Goal: Complete application form: Complete application form

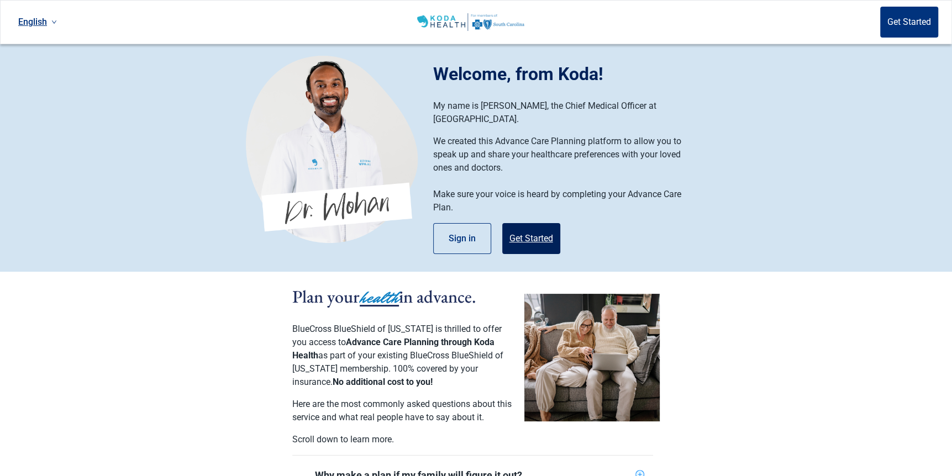
click at [535, 226] on button "Get Started" at bounding box center [531, 238] width 58 height 31
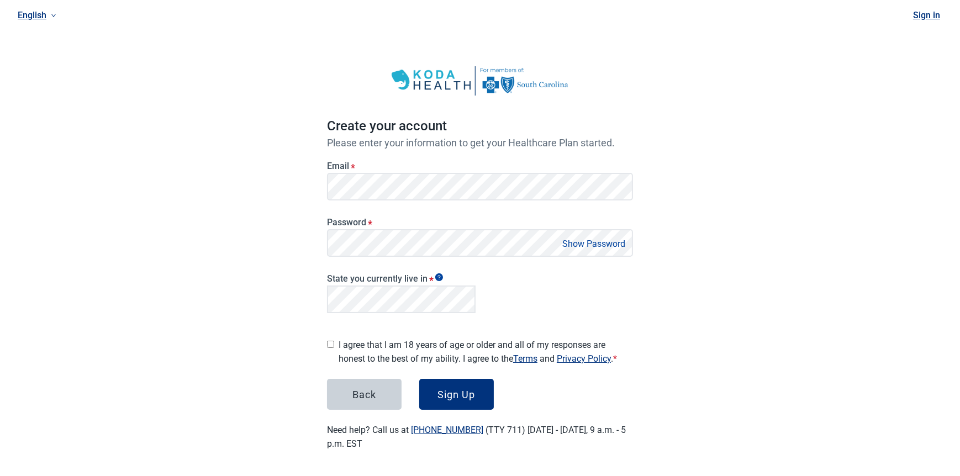
click at [613, 243] on button "Show Password" at bounding box center [594, 243] width 70 height 15
click at [330, 341] on input "I agree that I am 18 years of age or older and all of my responses are honest t…" at bounding box center [330, 344] width 7 height 7
checkbox input "true"
click at [451, 391] on div "Sign Up" at bounding box center [457, 394] width 38 height 11
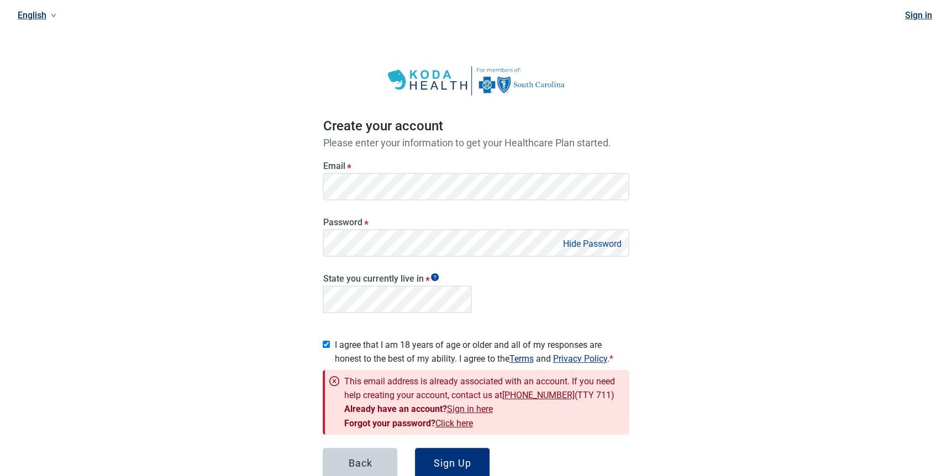
click at [452, 419] on link "Click here" at bounding box center [454, 423] width 38 height 10
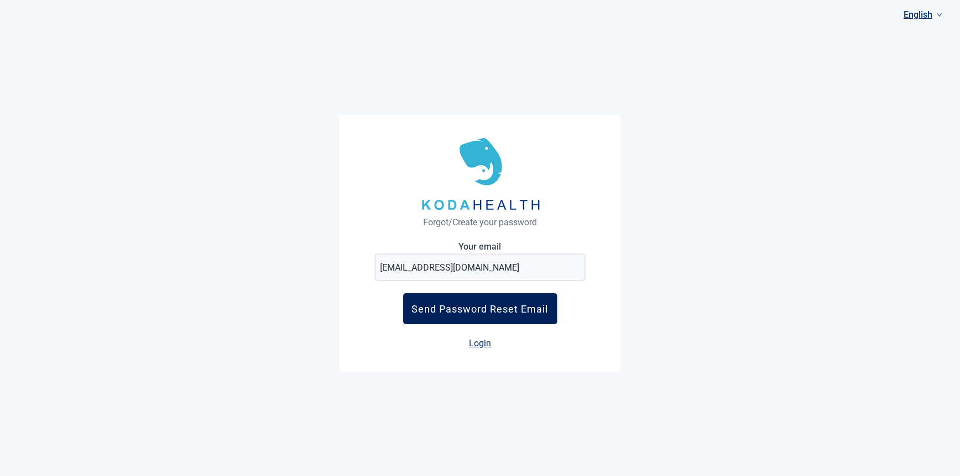
click at [481, 310] on div "Send Password Reset Email" at bounding box center [480, 309] width 136 height 12
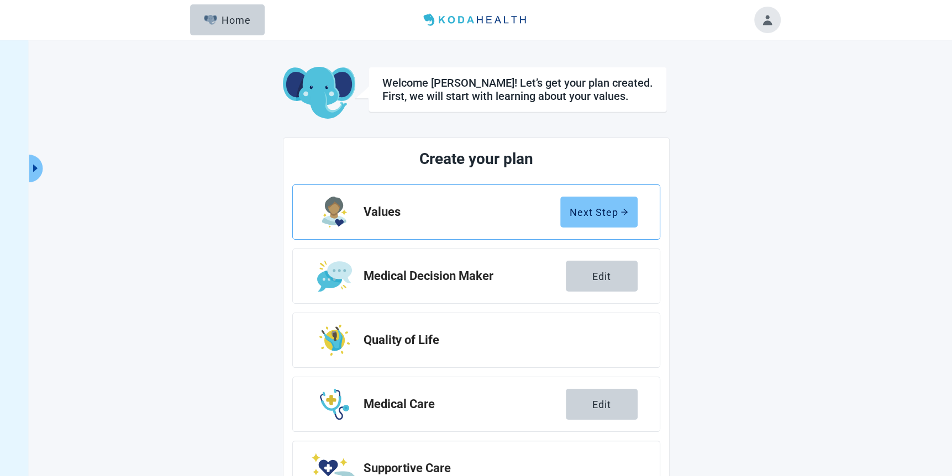
click at [608, 213] on div "Next Step" at bounding box center [599, 212] width 59 height 11
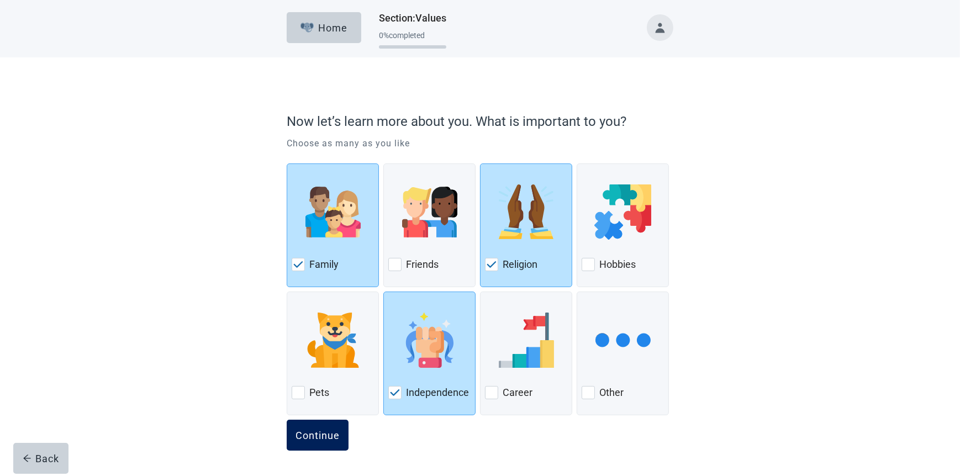
click at [330, 431] on div "Continue" at bounding box center [318, 435] width 44 height 11
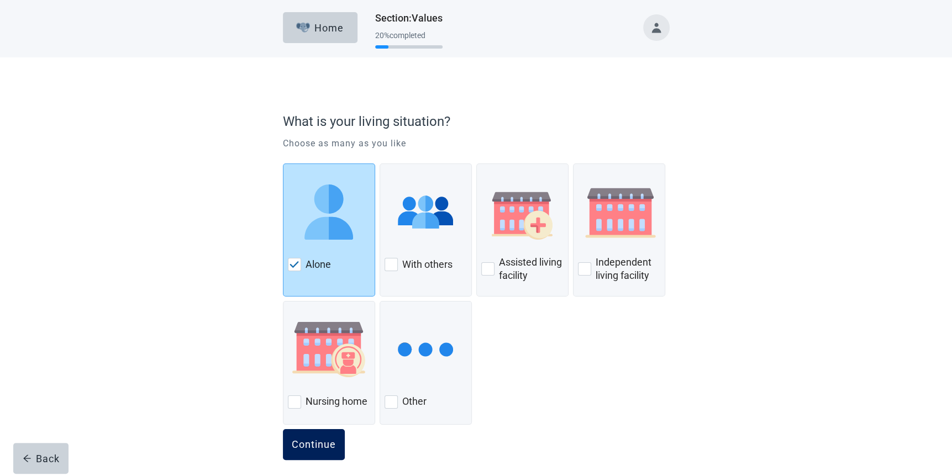
click at [313, 441] on div "Continue" at bounding box center [314, 444] width 44 height 11
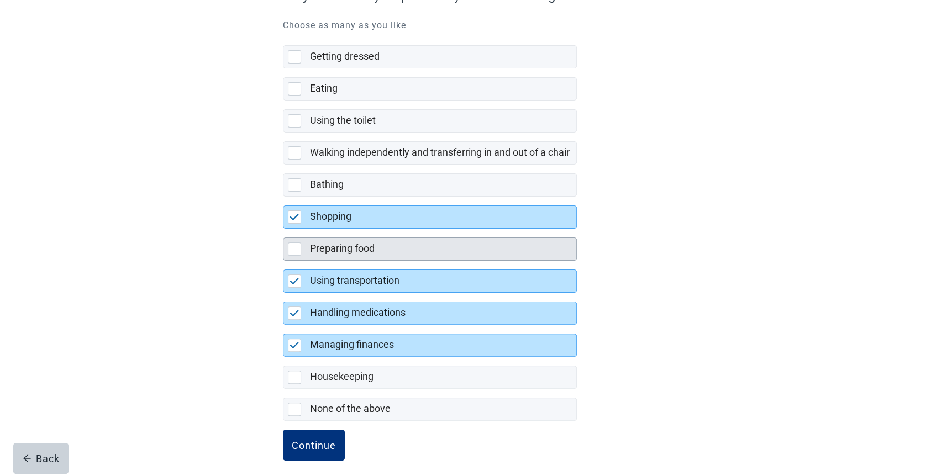
scroll to position [133, 0]
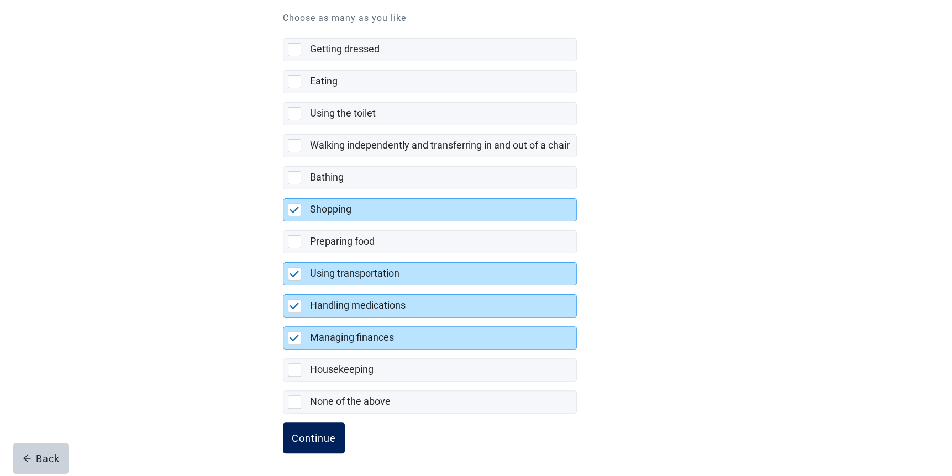
click at [310, 433] on div "Continue" at bounding box center [314, 438] width 44 height 11
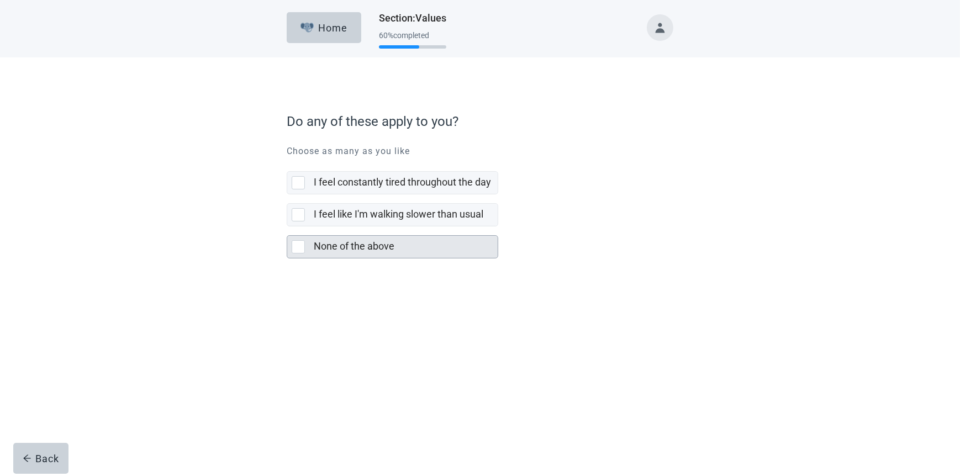
click at [297, 250] on div at bounding box center [298, 246] width 13 height 13
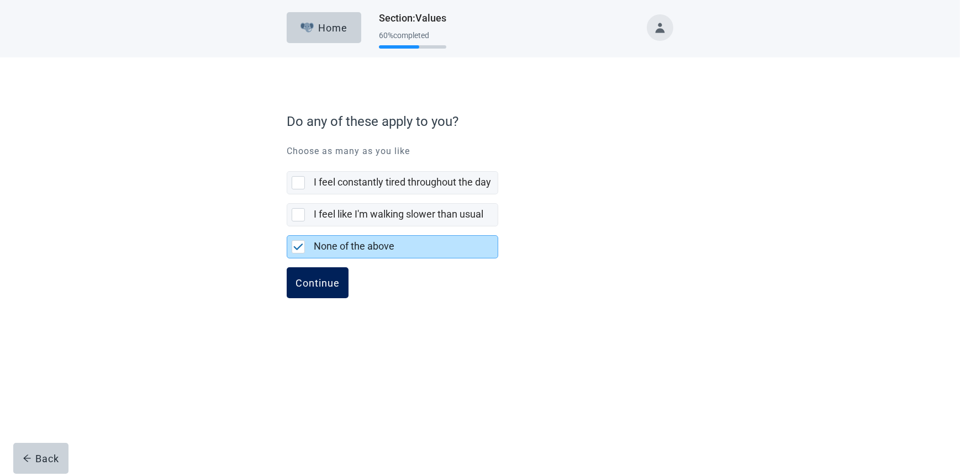
click at [325, 283] on div "Continue" at bounding box center [318, 282] width 44 height 11
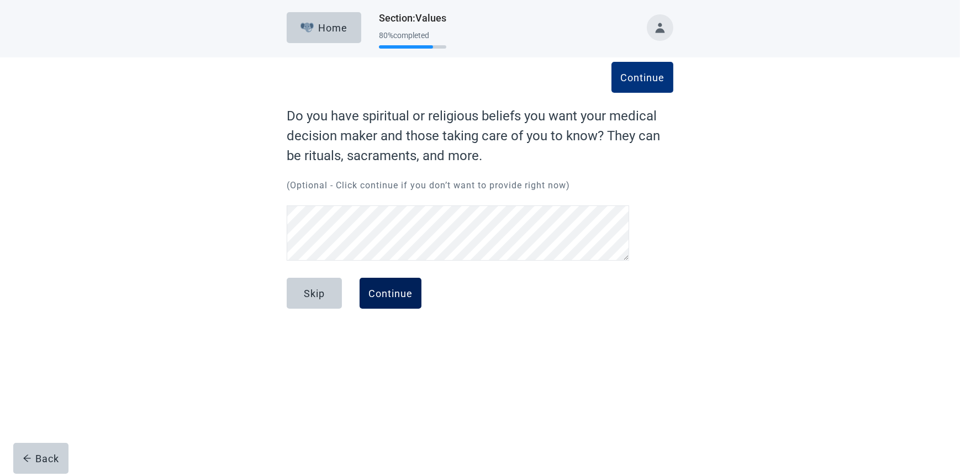
click at [405, 296] on div "Continue" at bounding box center [390, 293] width 44 height 11
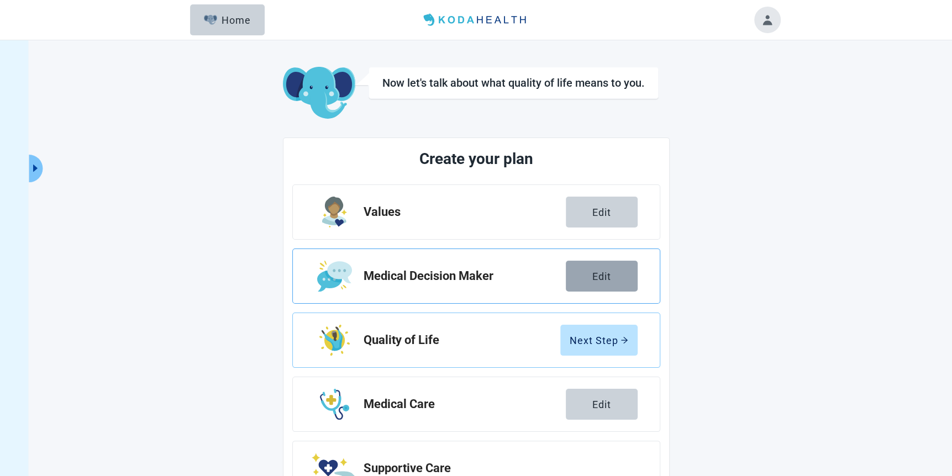
click at [587, 274] on button "Edit" at bounding box center [602, 276] width 72 height 31
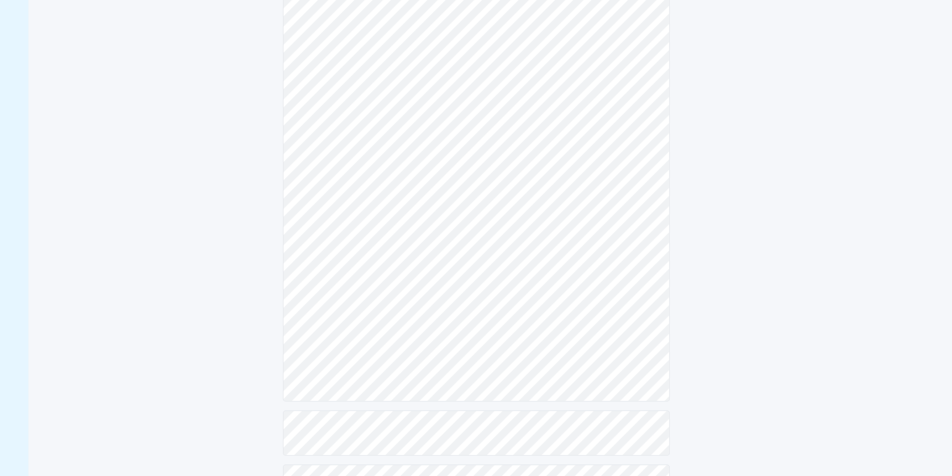
scroll to position [276, 0]
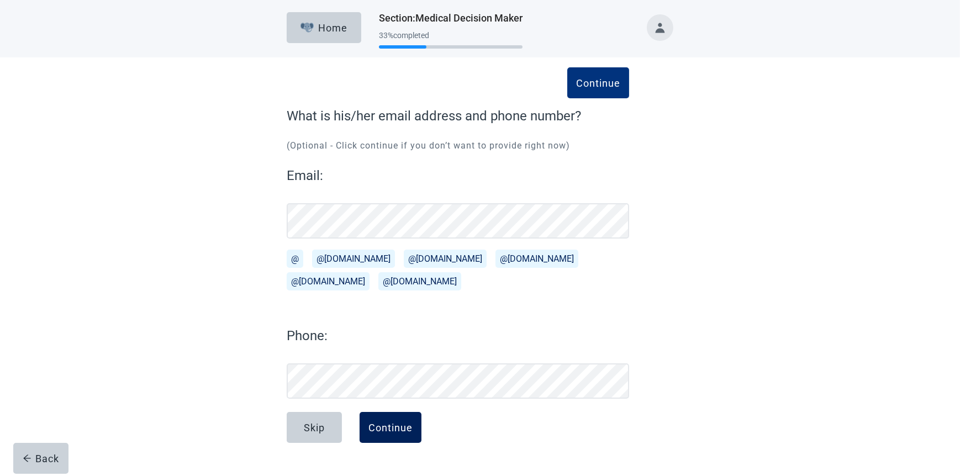
click at [401, 423] on div "Continue" at bounding box center [390, 427] width 44 height 11
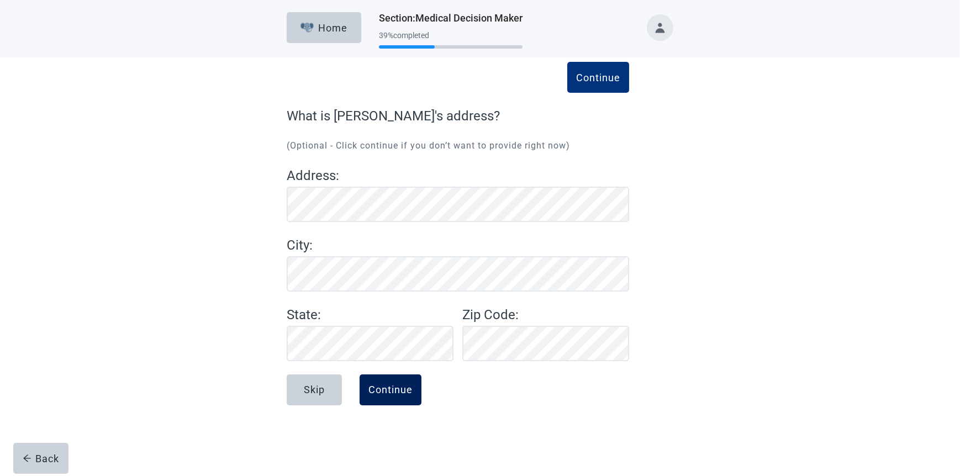
click at [397, 384] on div "Continue" at bounding box center [390, 389] width 44 height 11
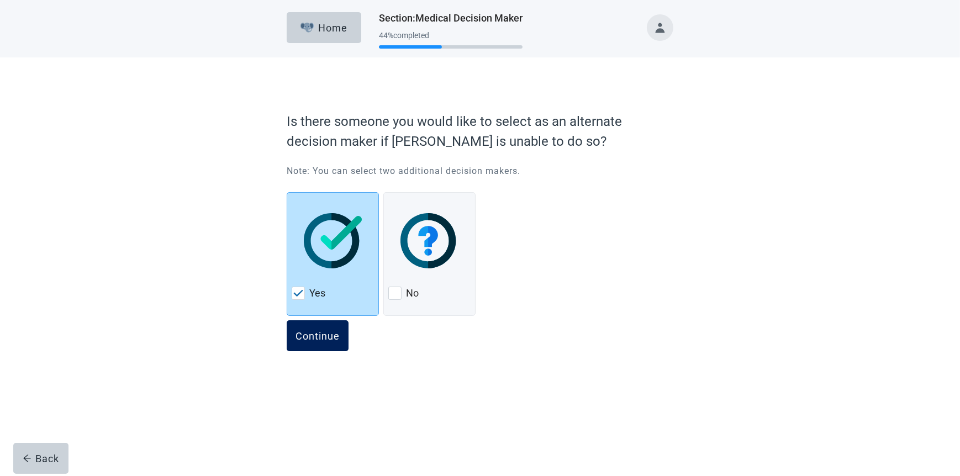
click at [324, 338] on div "Continue" at bounding box center [318, 335] width 44 height 11
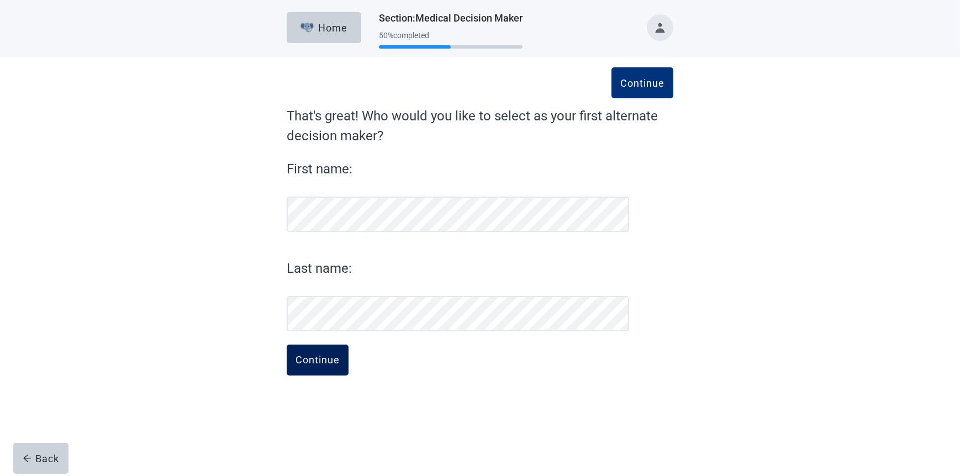
click at [329, 357] on div "Continue" at bounding box center [318, 360] width 44 height 11
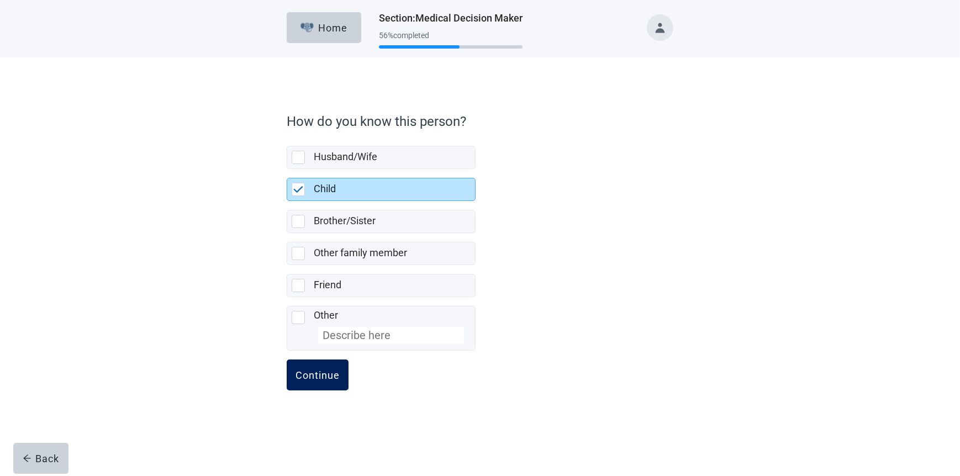
click at [331, 376] on div "Continue" at bounding box center [318, 375] width 44 height 11
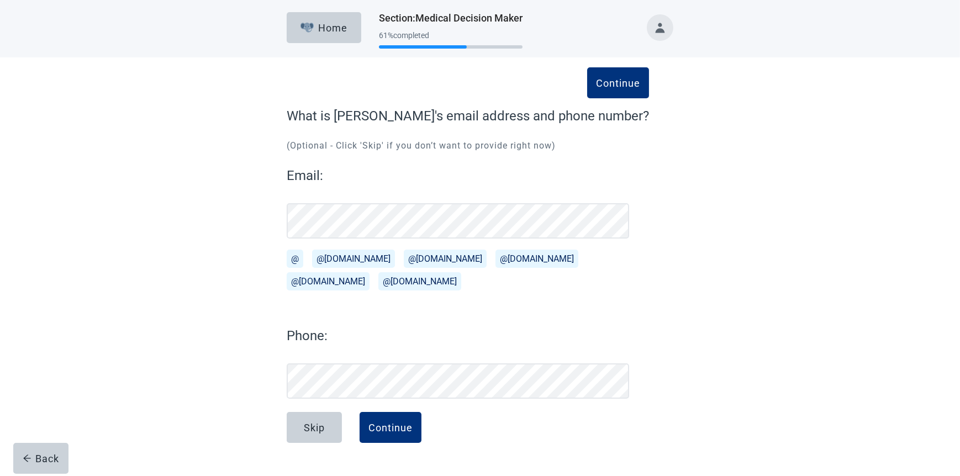
click at [531, 429] on div "Skip Continue" at bounding box center [468, 439] width 362 height 55
click at [405, 434] on button "Continue" at bounding box center [391, 427] width 62 height 31
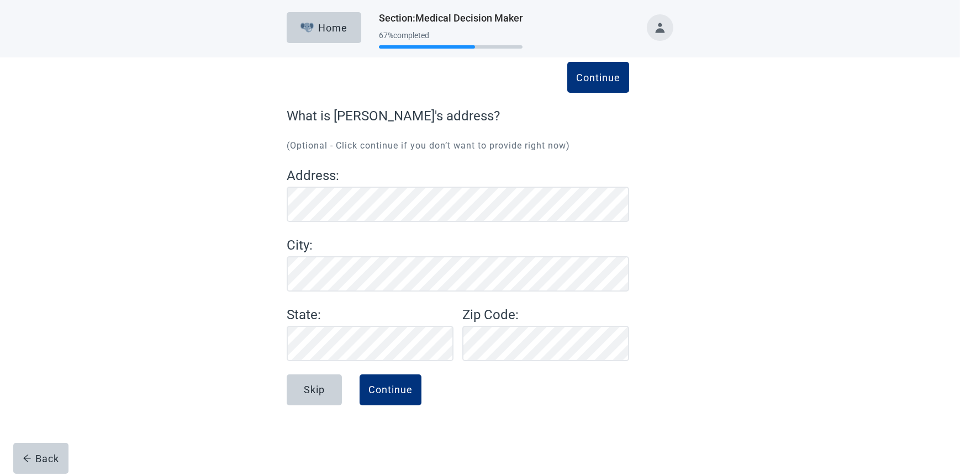
click at [209, 292] on div "Continue What is [PERSON_NAME]'s address? (Optional - Click continue if you don…" at bounding box center [480, 243] width 864 height 372
click at [401, 394] on div "Continue" at bounding box center [390, 389] width 44 height 11
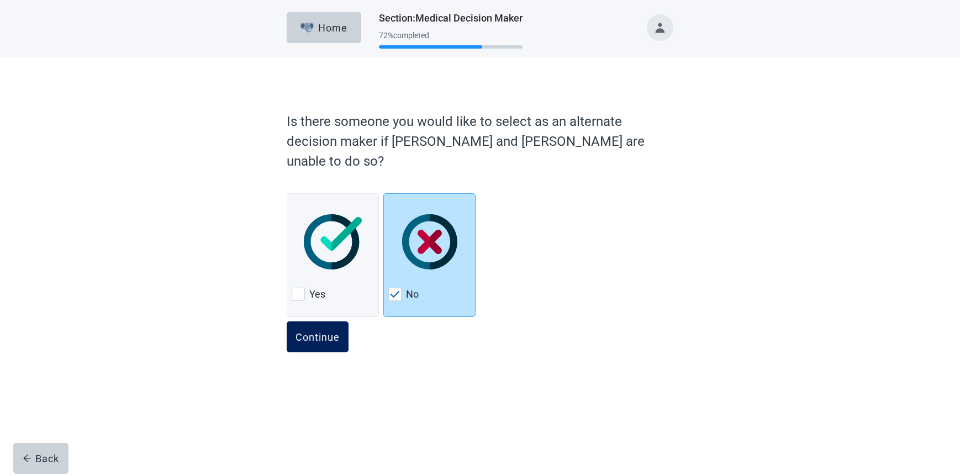
click at [328, 331] on div "Continue" at bounding box center [318, 336] width 44 height 11
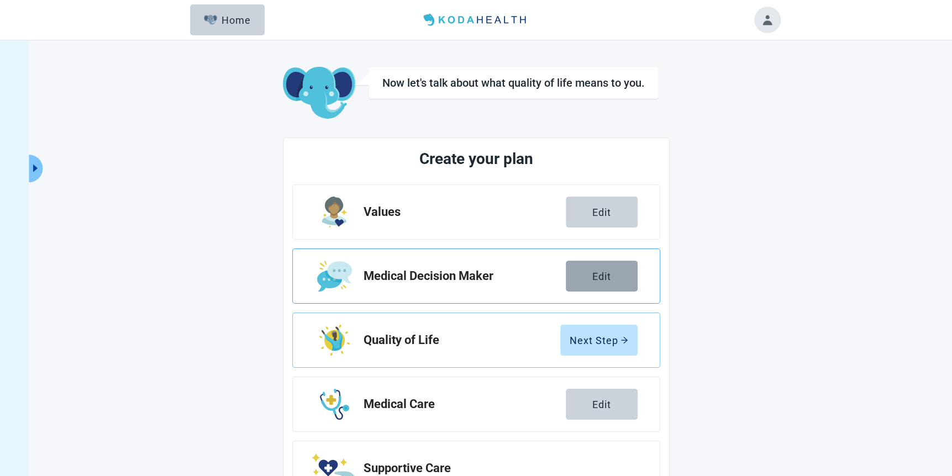
click at [603, 273] on div "Edit" at bounding box center [601, 276] width 19 height 11
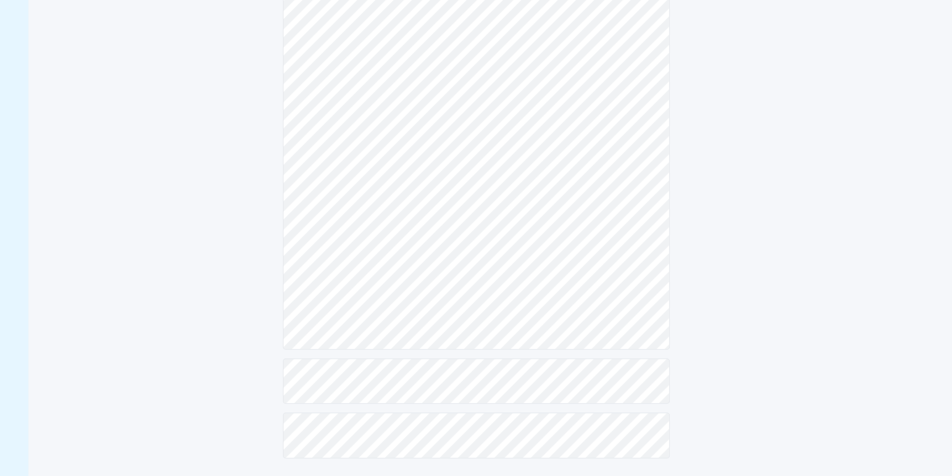
scroll to position [164, 0]
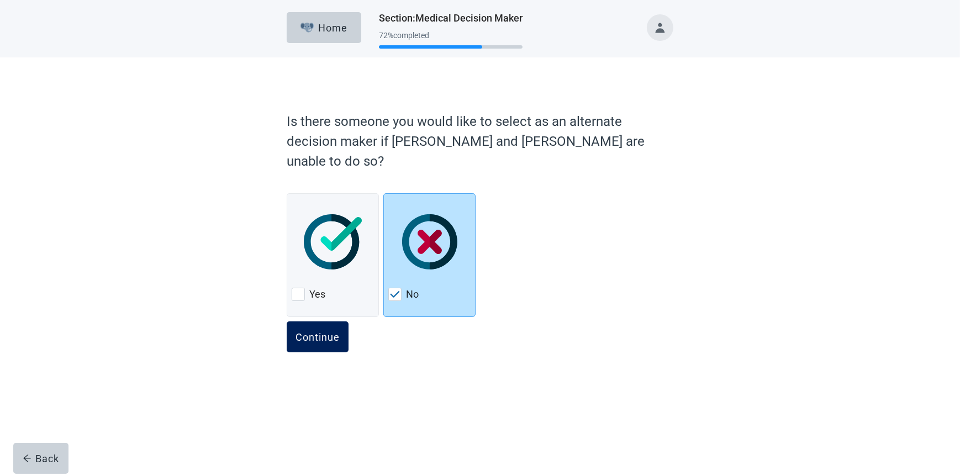
click at [329, 322] on button "Continue" at bounding box center [318, 337] width 62 height 31
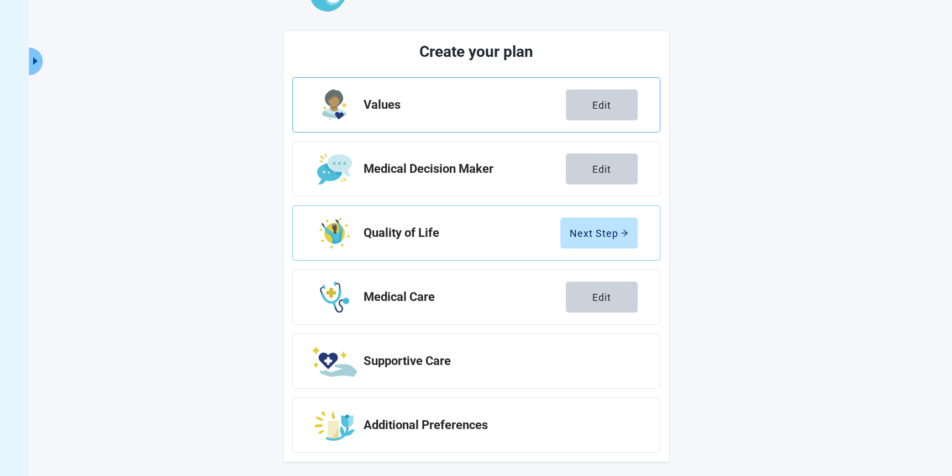
scroll to position [110, 0]
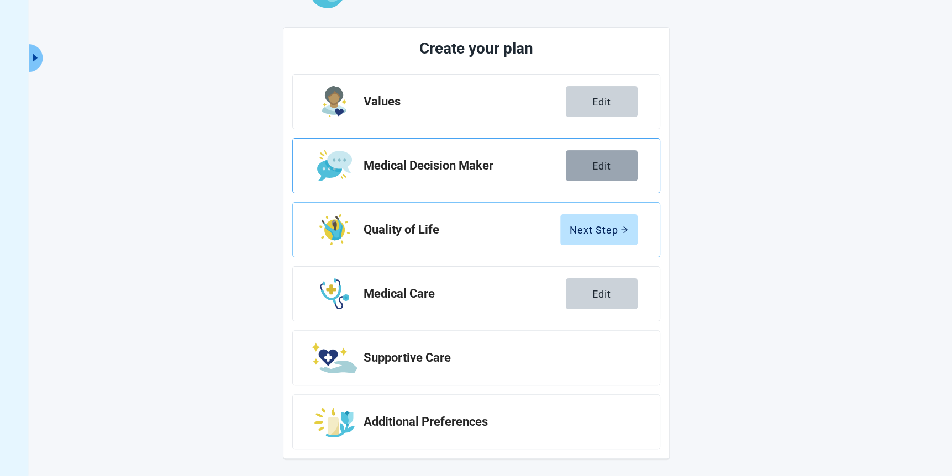
click at [586, 159] on button "Edit" at bounding box center [602, 165] width 72 height 31
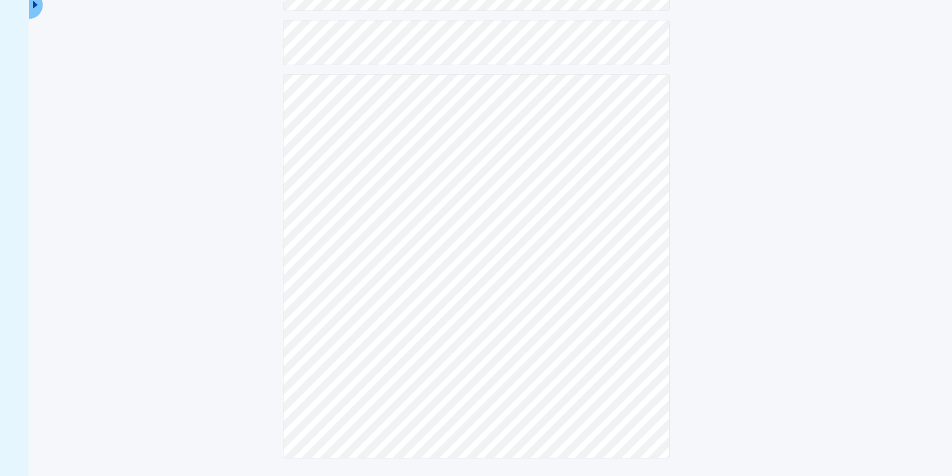
scroll to position [164, 0]
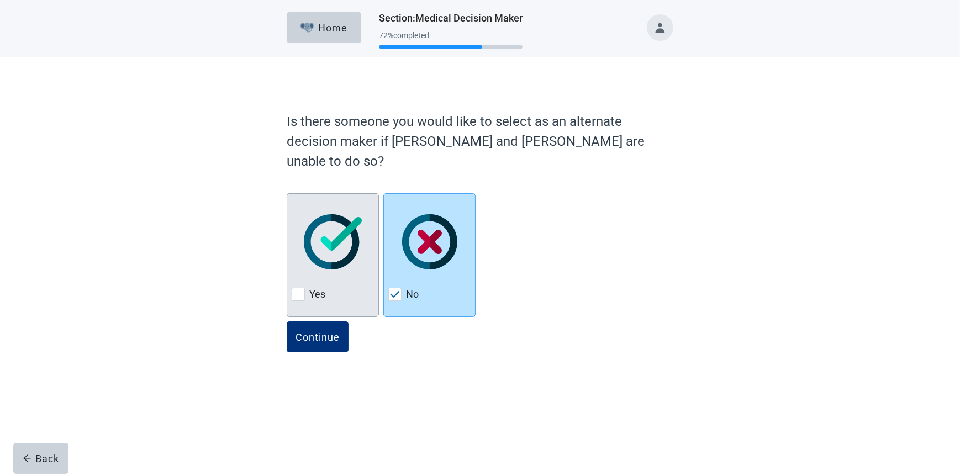
click at [298, 288] on div at bounding box center [298, 294] width 13 height 13
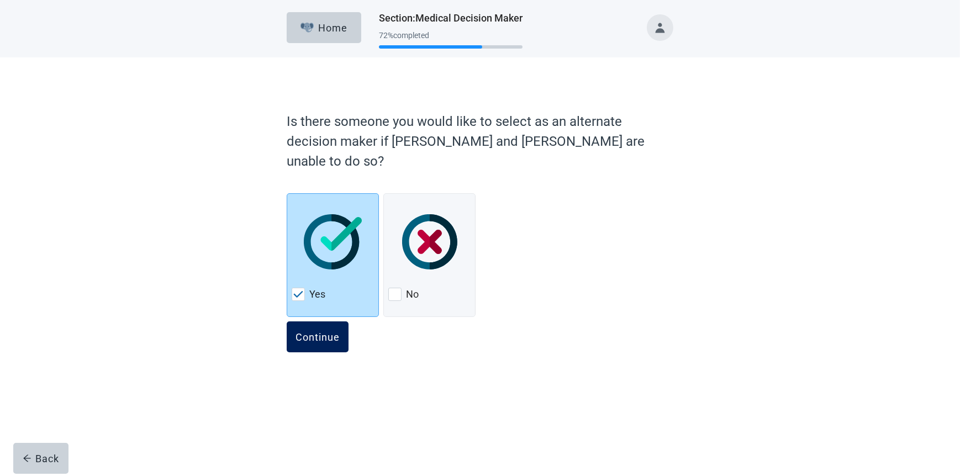
click at [318, 331] on div "Continue" at bounding box center [318, 336] width 44 height 11
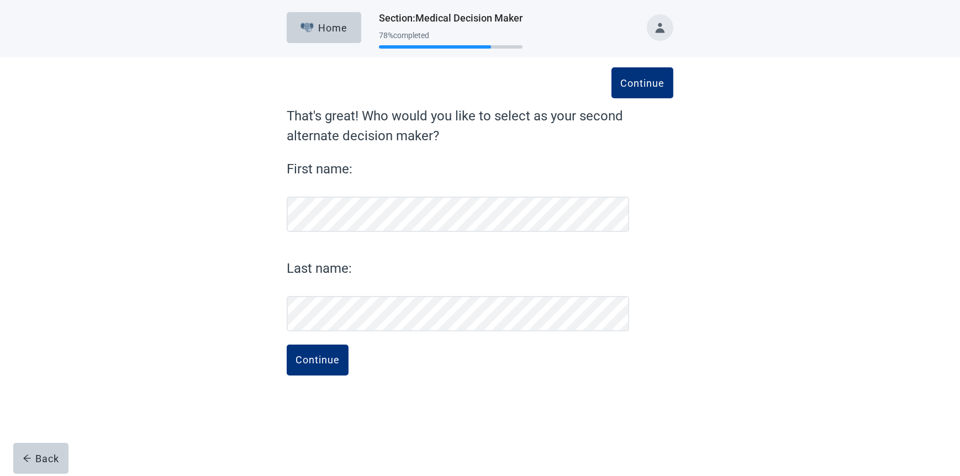
click at [233, 310] on div "Continue That's great! Who would you like to select as your second alternate de…" at bounding box center [480, 228] width 864 height 342
click at [315, 367] on button "Continue" at bounding box center [318, 360] width 62 height 31
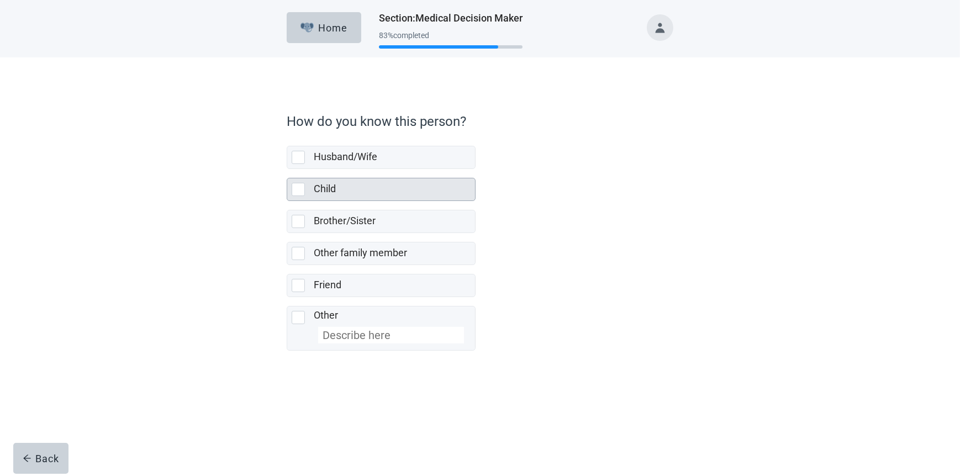
click at [298, 187] on div at bounding box center [298, 189] width 13 height 13
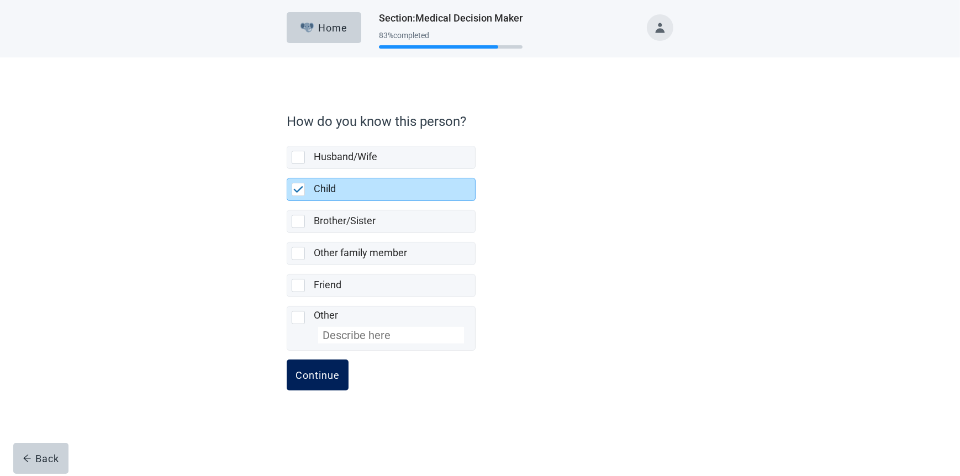
click at [334, 371] on div "Continue" at bounding box center [318, 375] width 44 height 11
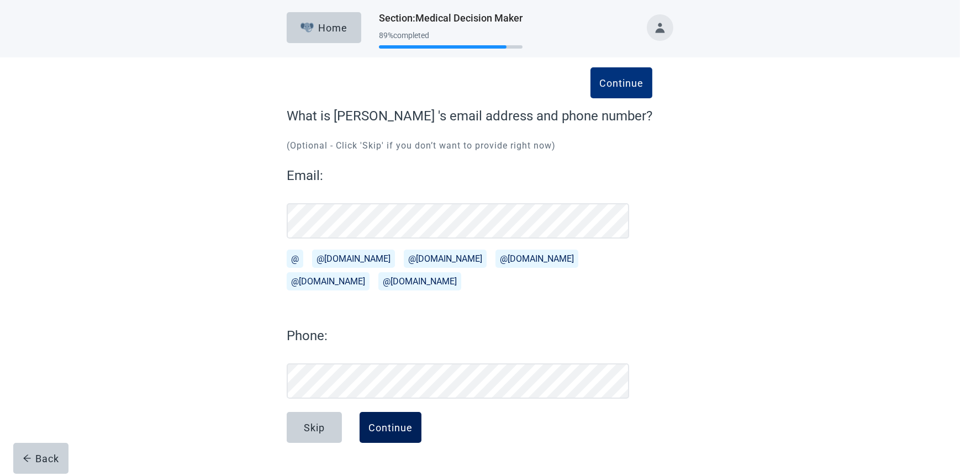
click at [391, 420] on button "Continue" at bounding box center [391, 427] width 62 height 31
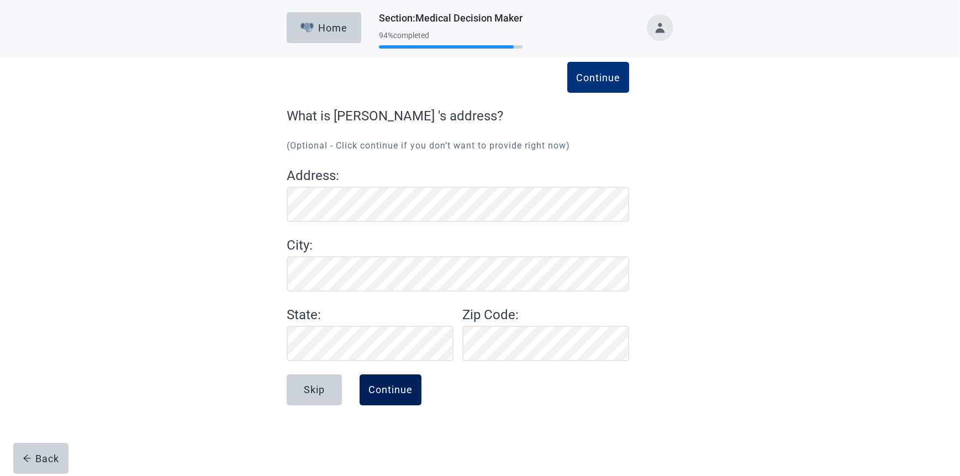
click at [389, 391] on div "Continue" at bounding box center [390, 389] width 44 height 11
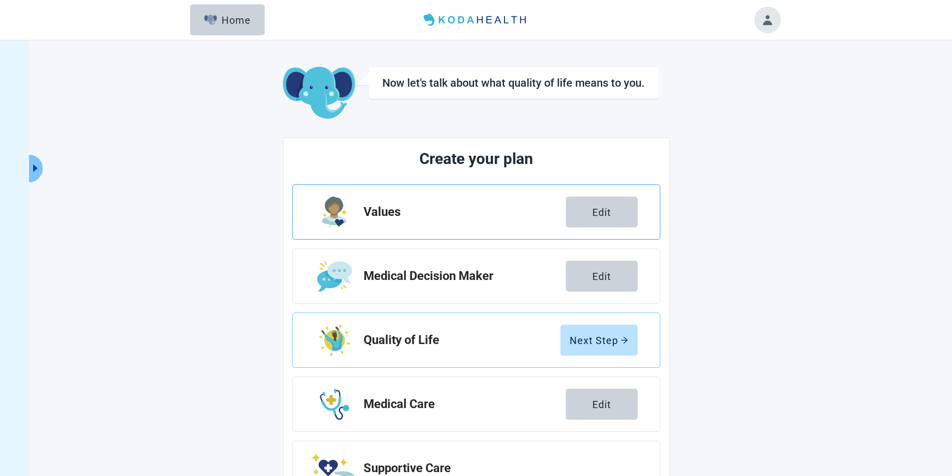
scroll to position [55, 0]
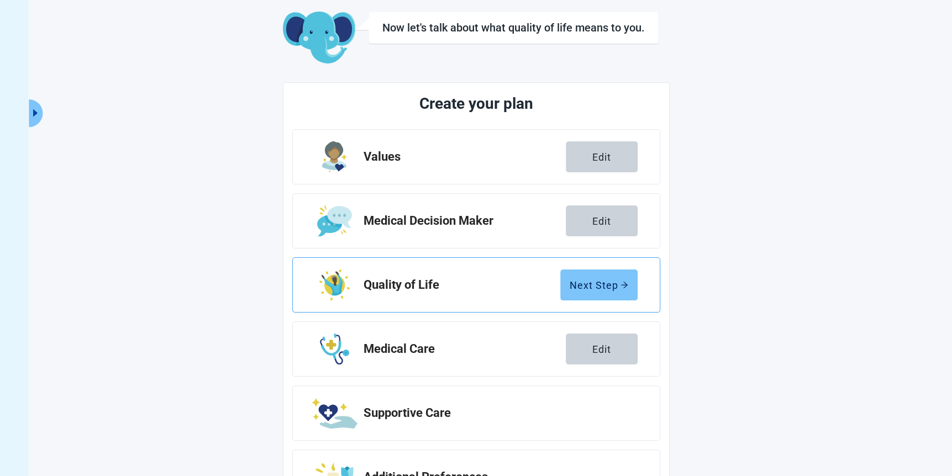
click at [571, 286] on div "Next Step" at bounding box center [599, 285] width 59 height 11
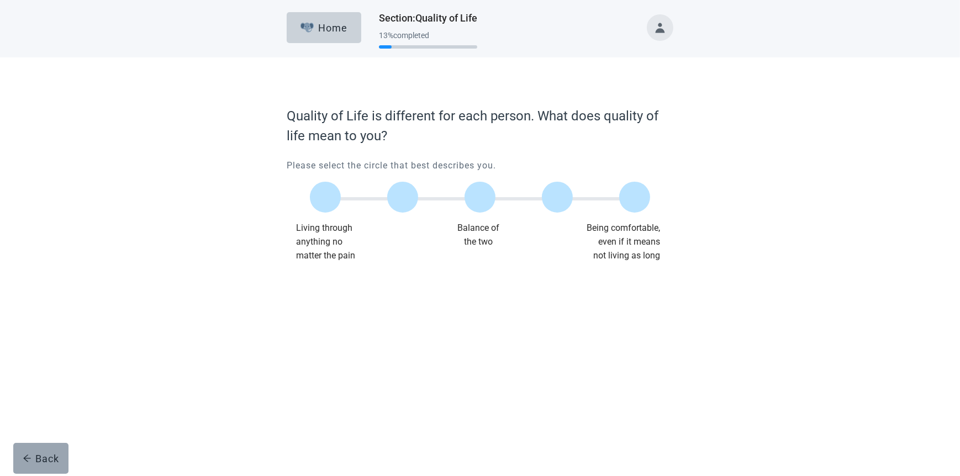
click at [43, 450] on button "Back" at bounding box center [40, 458] width 55 height 31
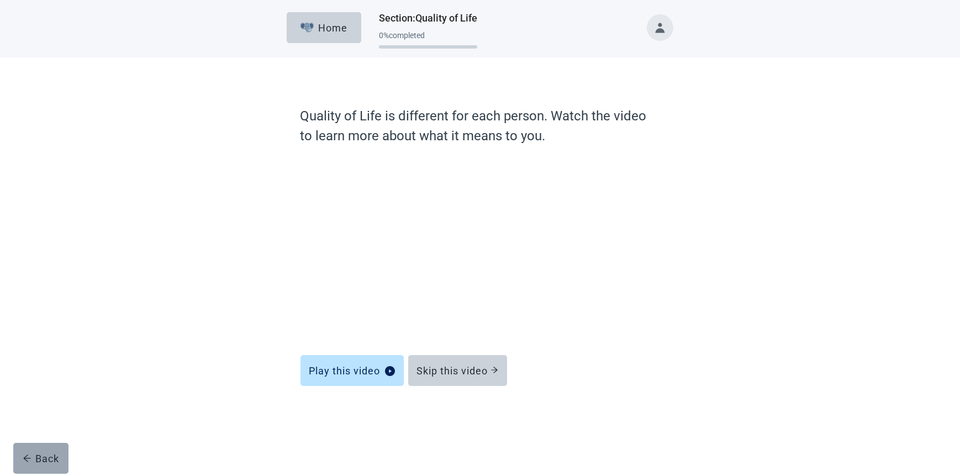
click at [58, 453] on div "Back" at bounding box center [41, 458] width 37 height 11
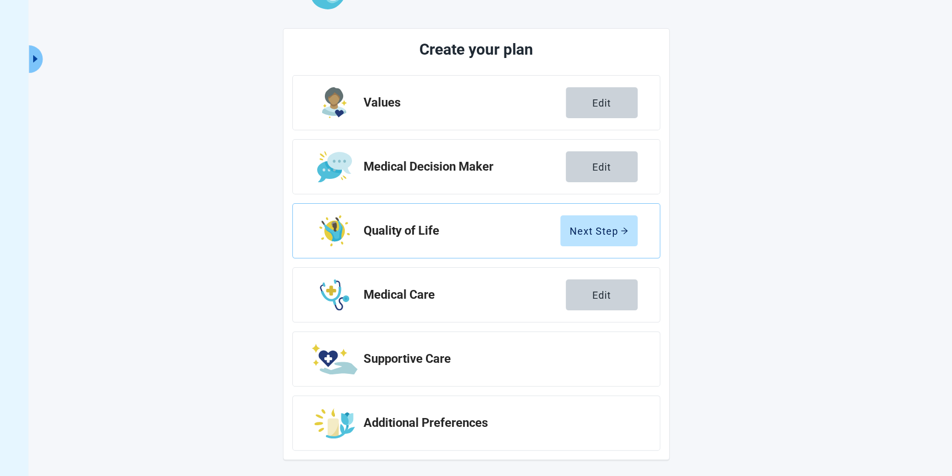
scroll to position [110, 0]
click at [593, 293] on div "Edit" at bounding box center [601, 293] width 19 height 11
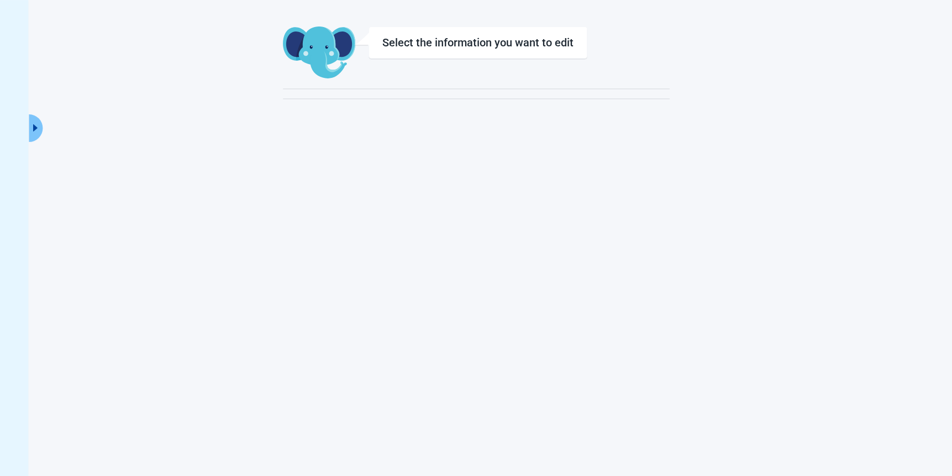
scroll to position [40, 0]
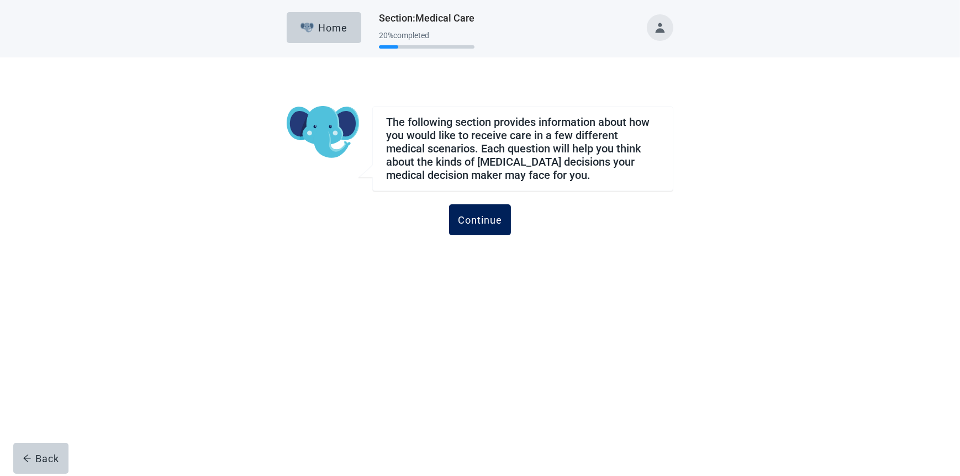
click at [483, 218] on div "Continue" at bounding box center [480, 219] width 44 height 11
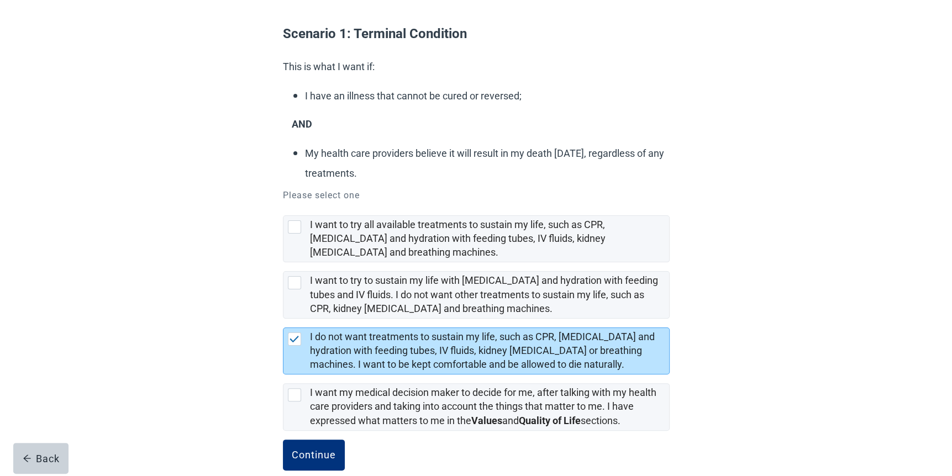
scroll to position [106, 0]
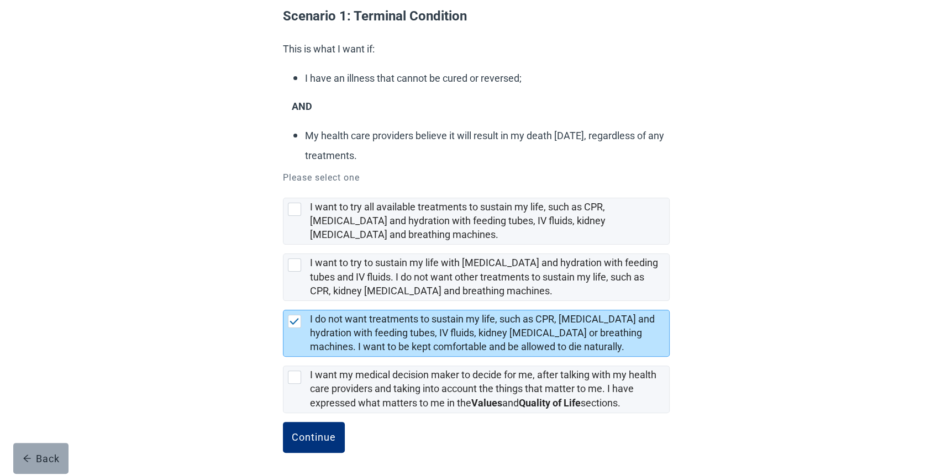
click at [34, 459] on div "Back" at bounding box center [41, 458] width 37 height 11
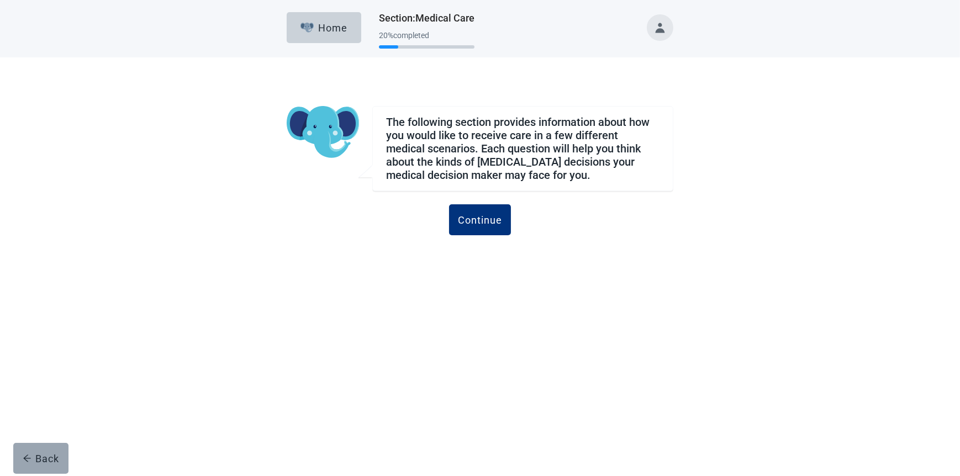
click at [34, 459] on div "Back" at bounding box center [41, 458] width 37 height 11
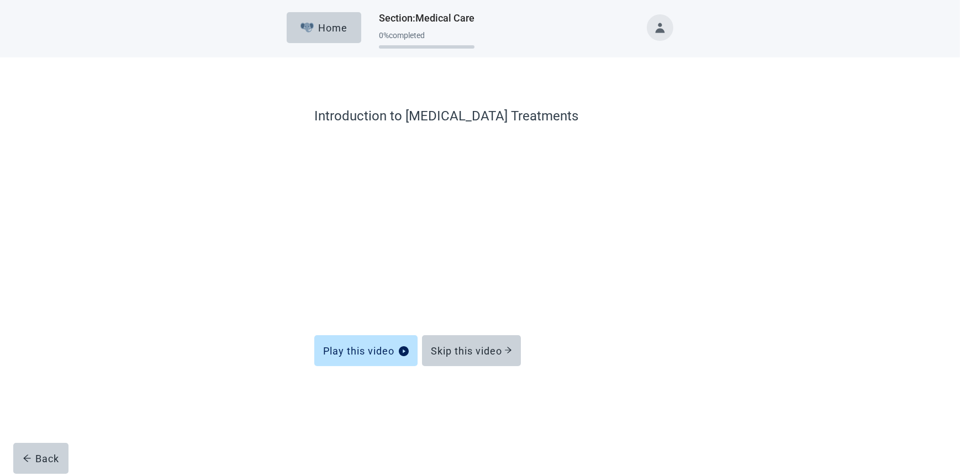
click at [34, 459] on div "Back" at bounding box center [41, 458] width 37 height 11
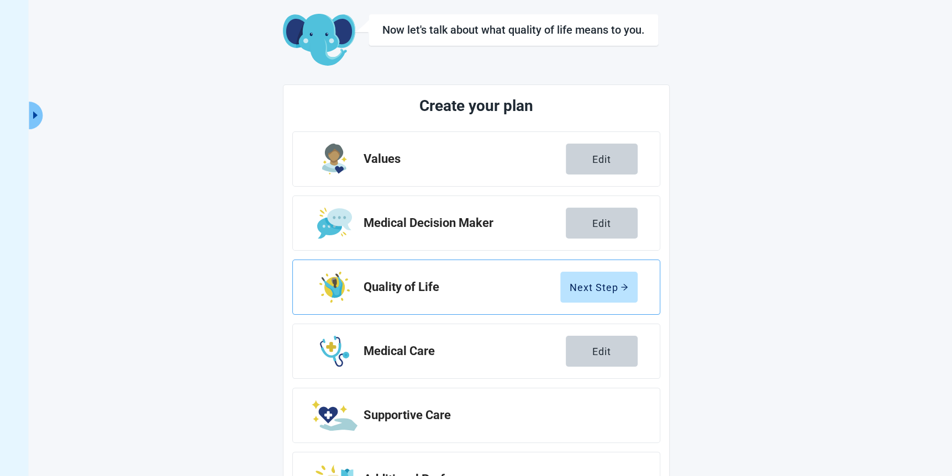
scroll to position [110, 0]
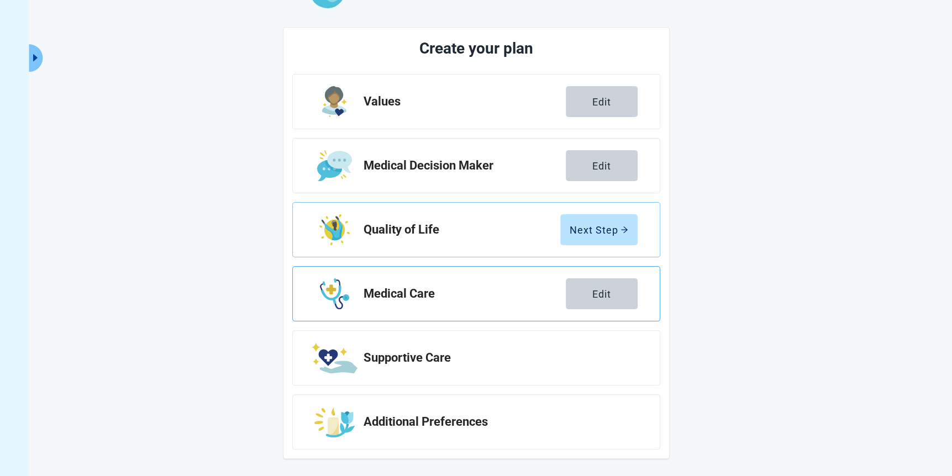
click at [426, 292] on h2 "Medical Care" at bounding box center [464, 293] width 202 height 13
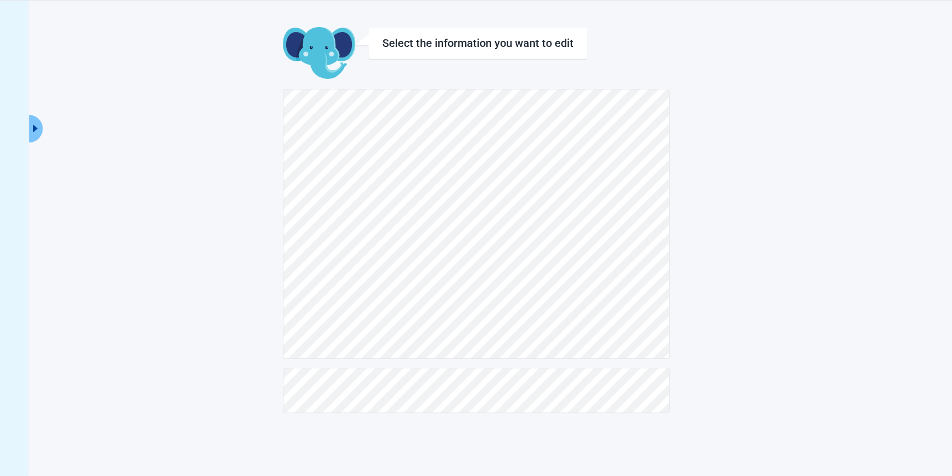
scroll to position [55, 0]
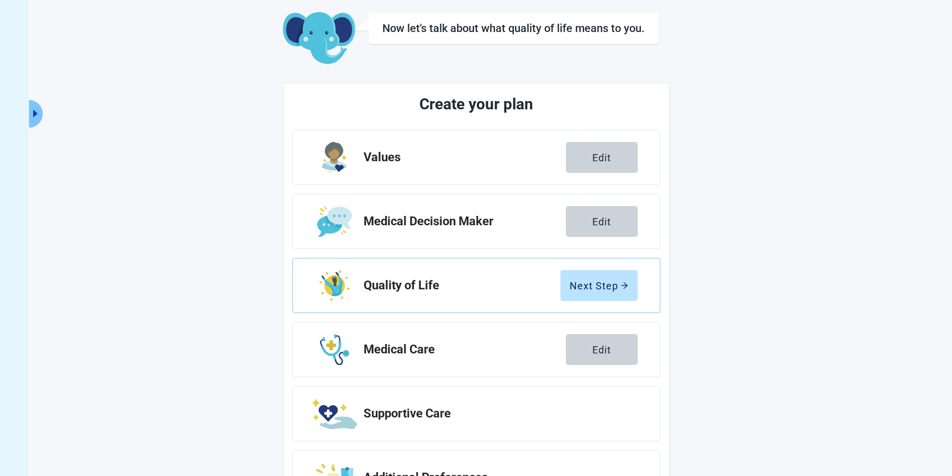
scroll to position [110, 0]
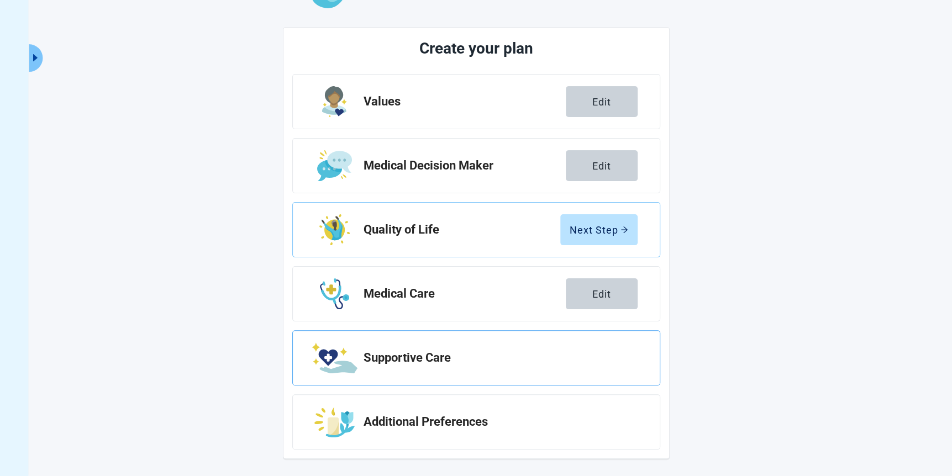
click at [427, 357] on h2 "Supportive Care" at bounding box center [495, 357] width 265 height 13
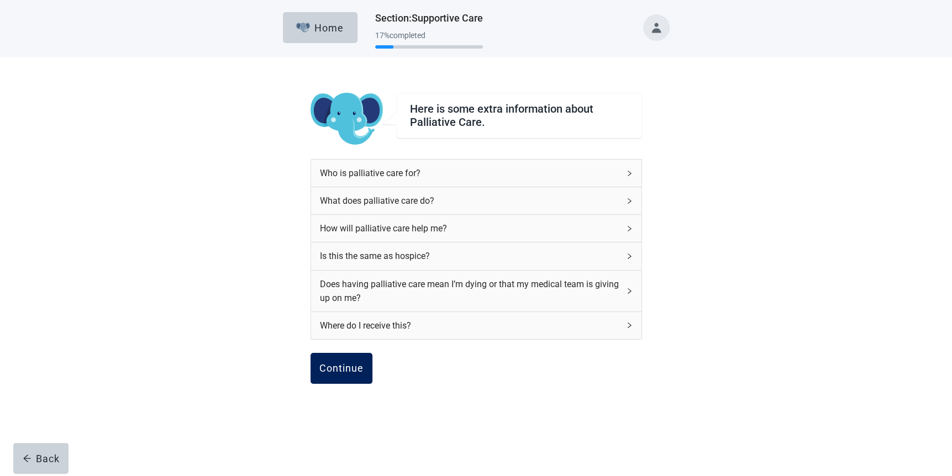
click at [350, 367] on div "Continue" at bounding box center [341, 368] width 44 height 11
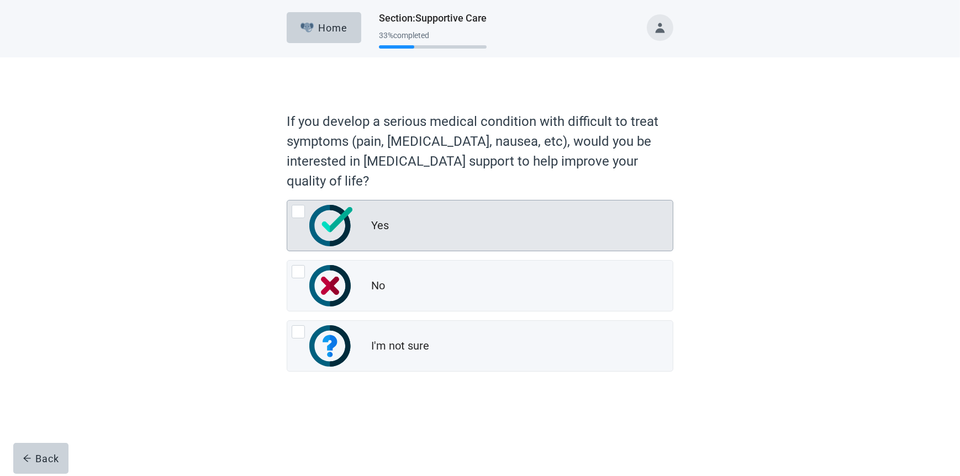
click at [298, 209] on div at bounding box center [298, 211] width 13 height 13
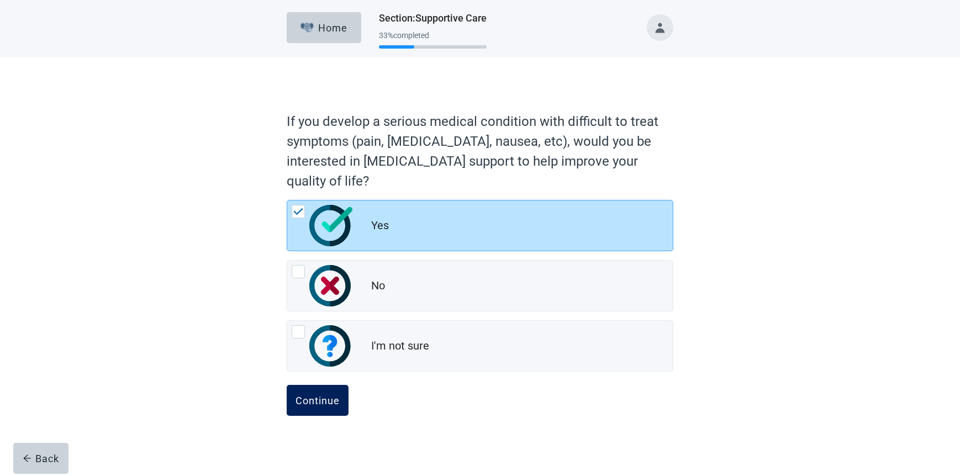
click at [321, 395] on div "Continue" at bounding box center [318, 400] width 44 height 11
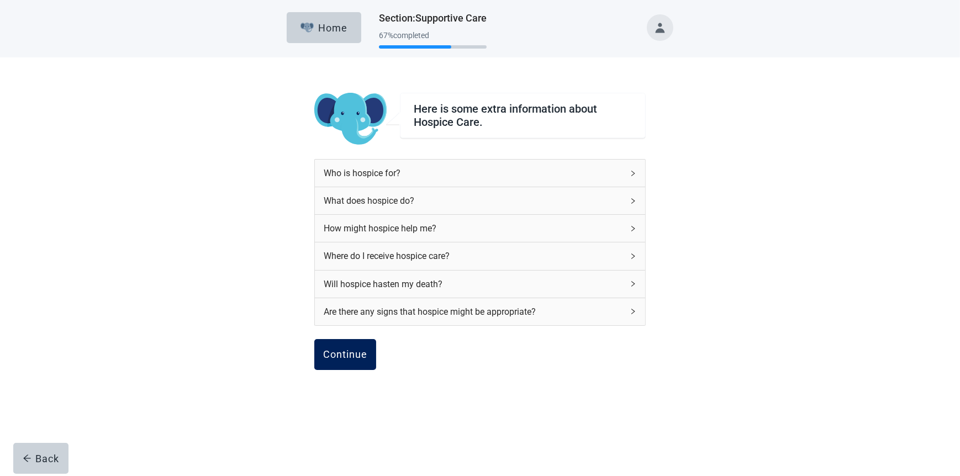
click at [348, 351] on div "Continue" at bounding box center [345, 354] width 44 height 11
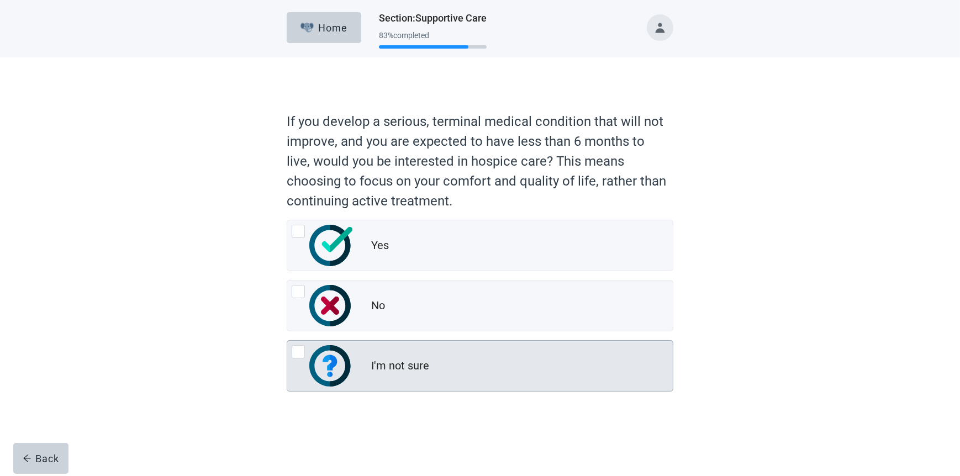
click at [301, 350] on div at bounding box center [298, 351] width 13 height 13
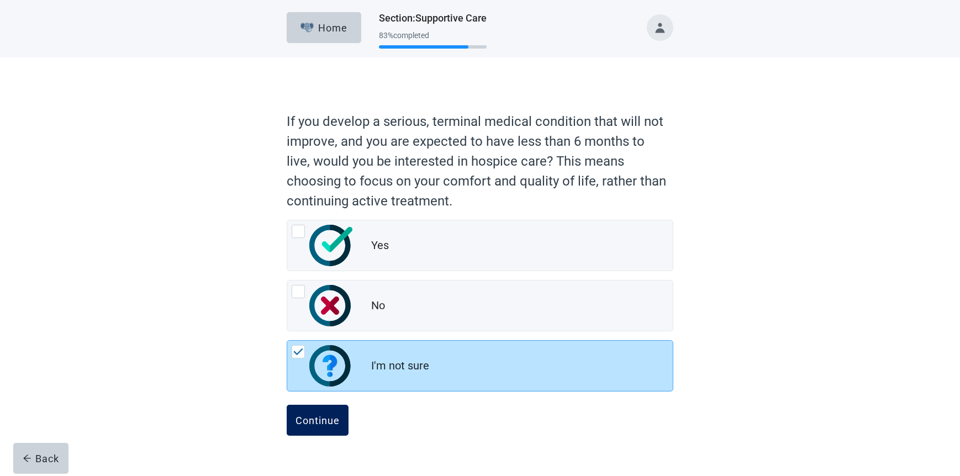
click at [335, 412] on button "Continue" at bounding box center [318, 420] width 62 height 31
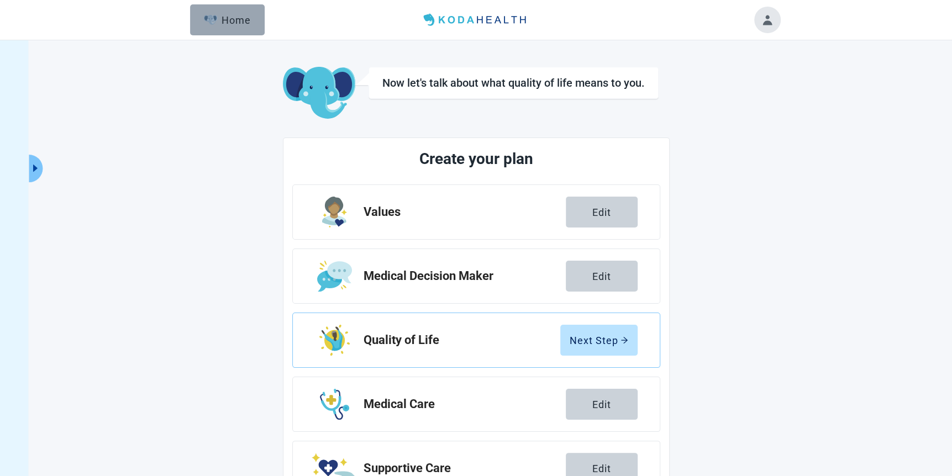
click at [234, 18] on div "Home" at bounding box center [228, 19] width 48 height 11
click at [226, 18] on div "Home" at bounding box center [228, 19] width 48 height 11
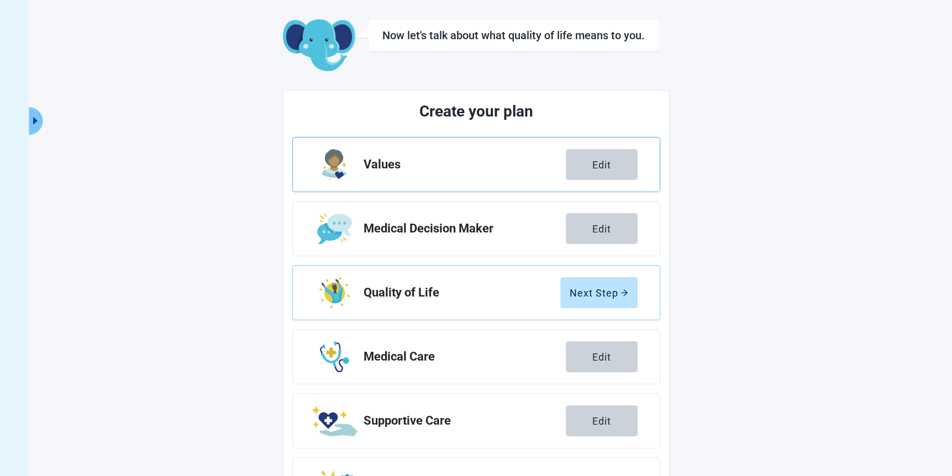
scroll to position [110, 0]
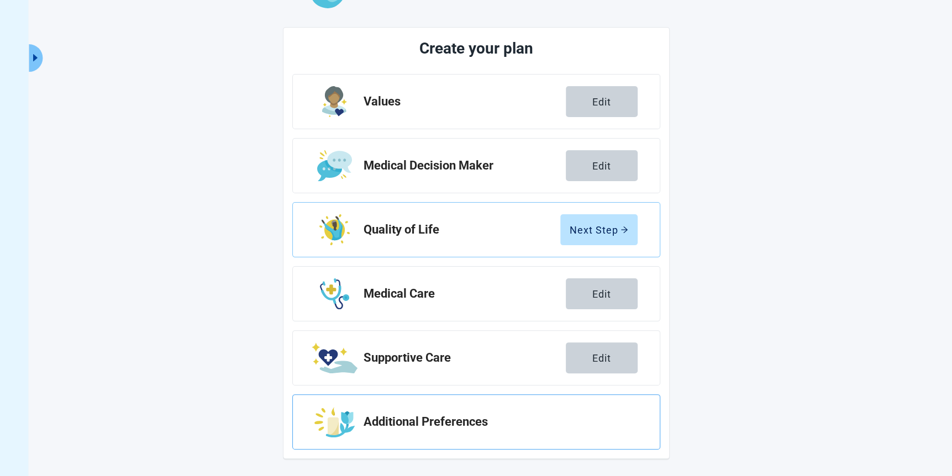
click at [415, 421] on h2 "Additional Preferences" at bounding box center [495, 421] width 265 height 13
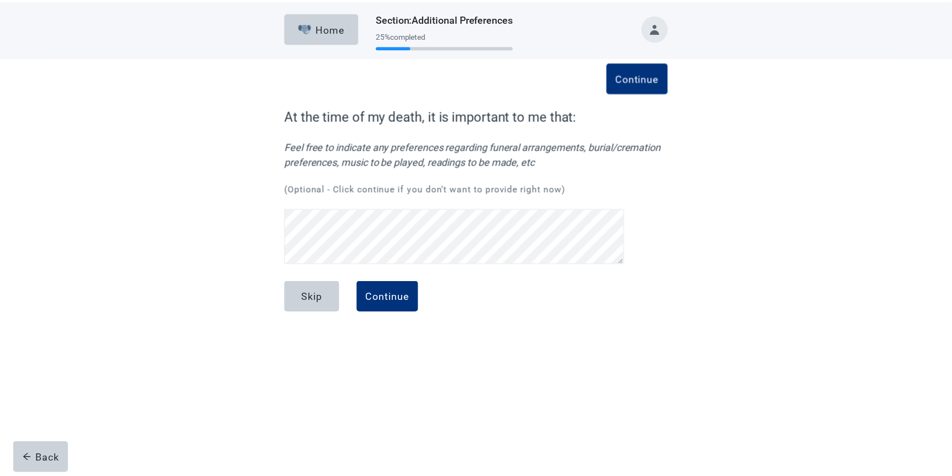
scroll to position [204, 0]
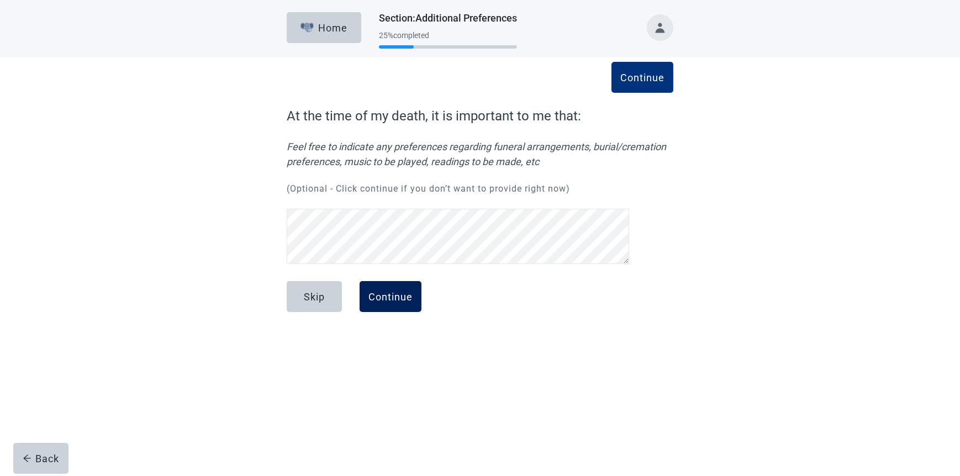
click at [376, 292] on div "Continue" at bounding box center [390, 296] width 44 height 11
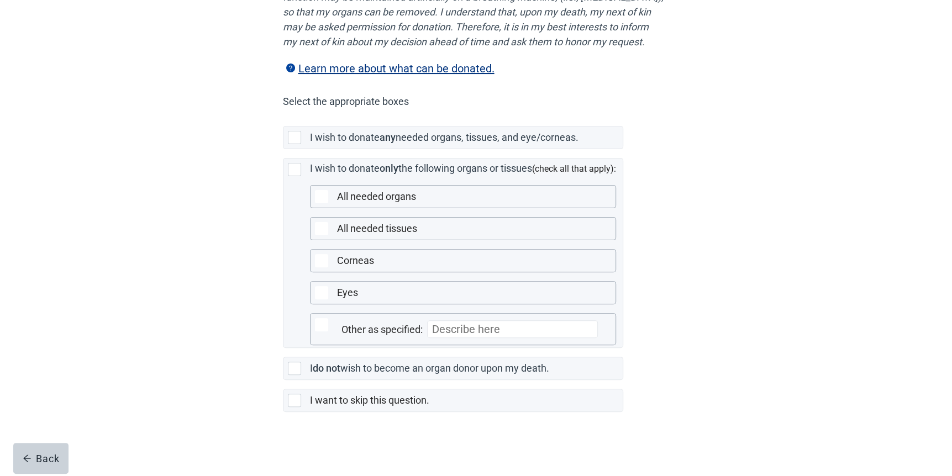
scroll to position [204, 0]
click at [293, 367] on div at bounding box center [294, 368] width 13 height 13
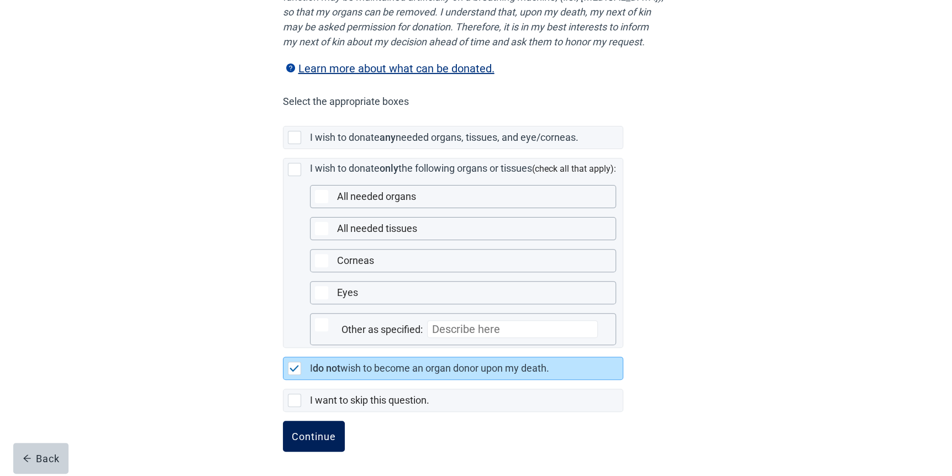
click at [320, 435] on div "Continue" at bounding box center [314, 436] width 44 height 11
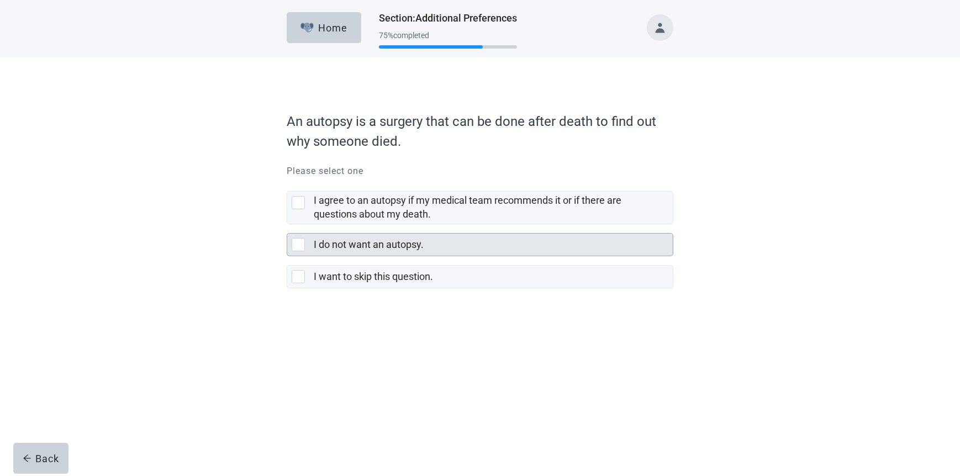
click at [295, 240] on div at bounding box center [298, 244] width 13 height 13
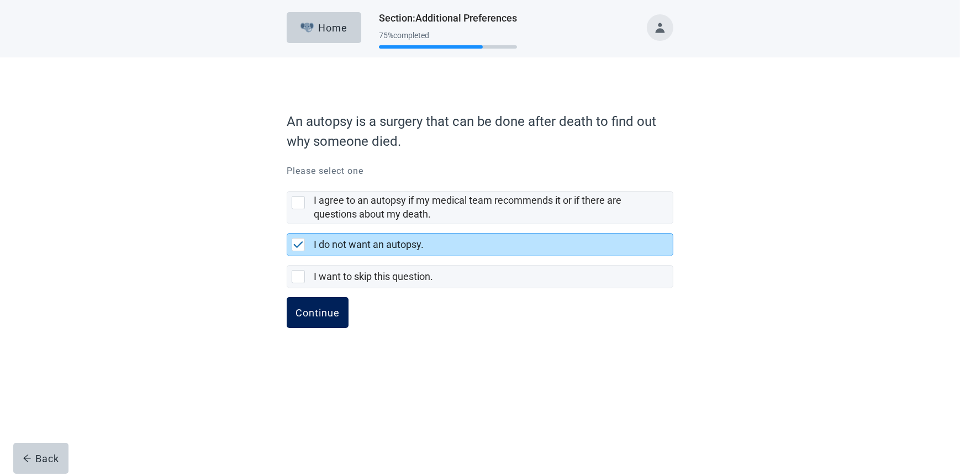
click at [313, 314] on div "Continue" at bounding box center [318, 312] width 44 height 11
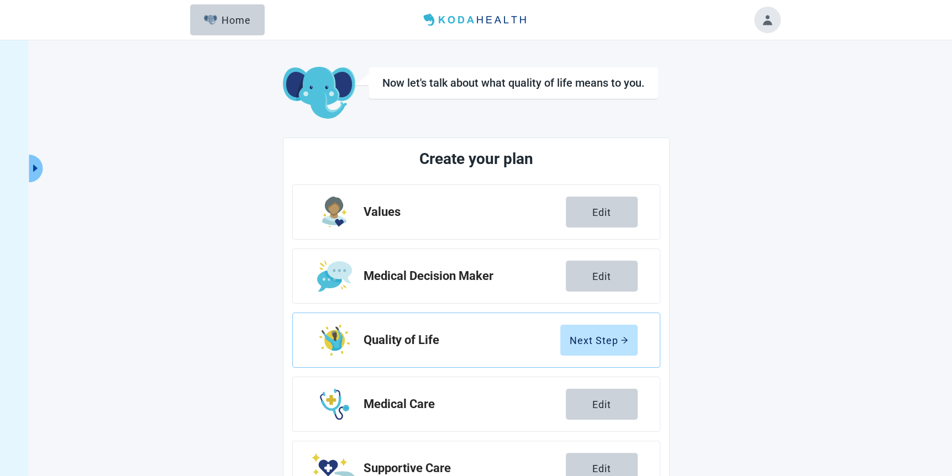
click at [767, 23] on button "Toggle account menu" at bounding box center [767, 20] width 27 height 27
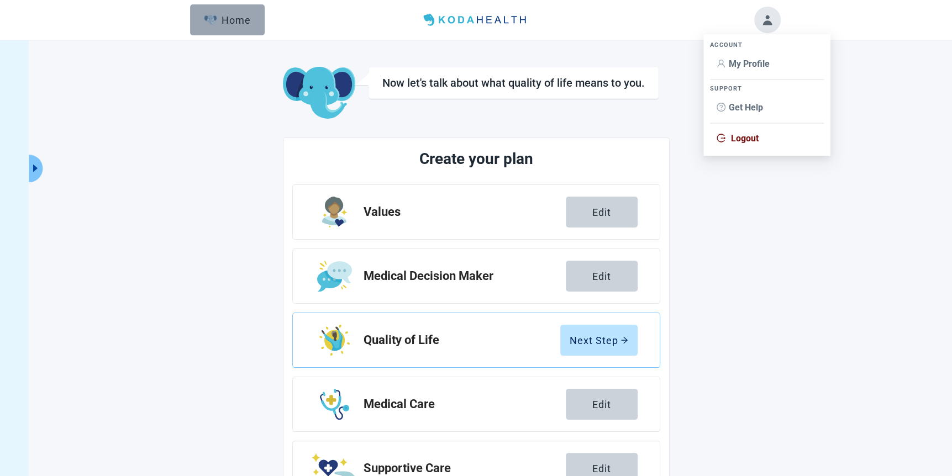
click at [232, 29] on button "Home" at bounding box center [227, 19] width 75 height 31
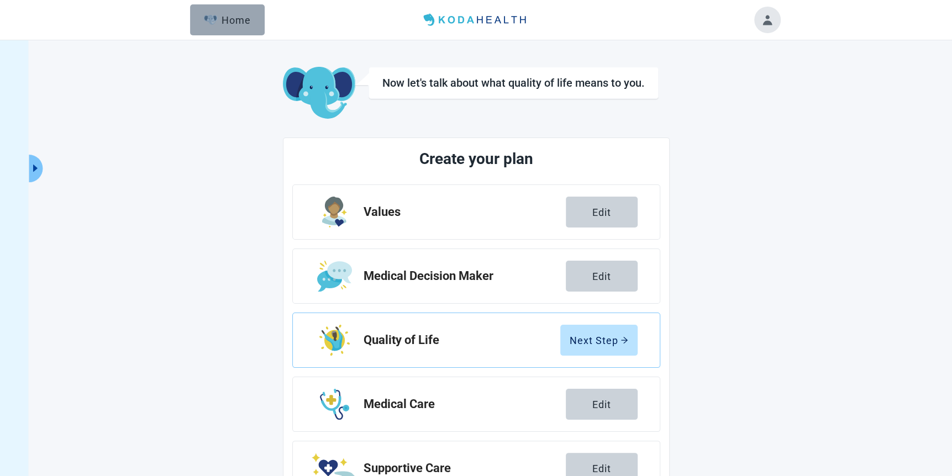
click at [231, 27] on button "Home" at bounding box center [227, 19] width 75 height 31
click at [229, 25] on button "Home" at bounding box center [227, 19] width 75 height 31
drag, startPoint x: 228, startPoint y: 25, endPoint x: 199, endPoint y: 70, distance: 53.2
click at [199, 70] on div "Now let's talk about what quality of life means to you. Create your plan Values…" at bounding box center [476, 309] width 608 height 520
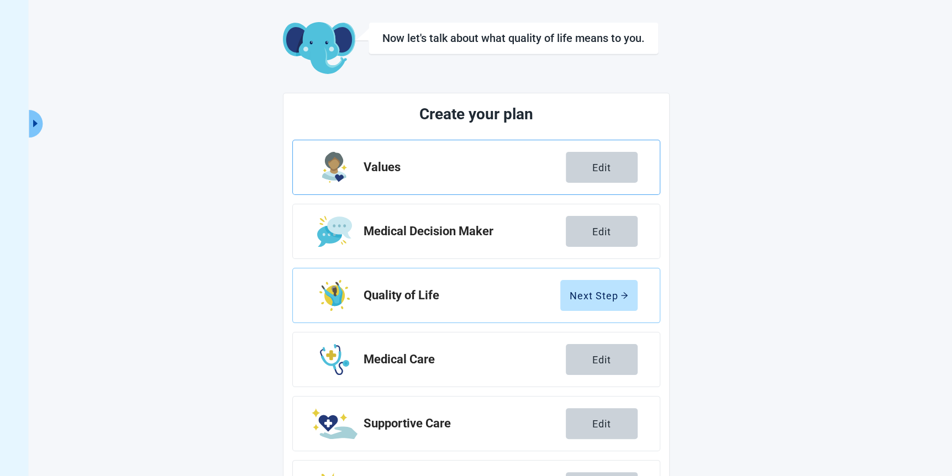
scroll to position [110, 0]
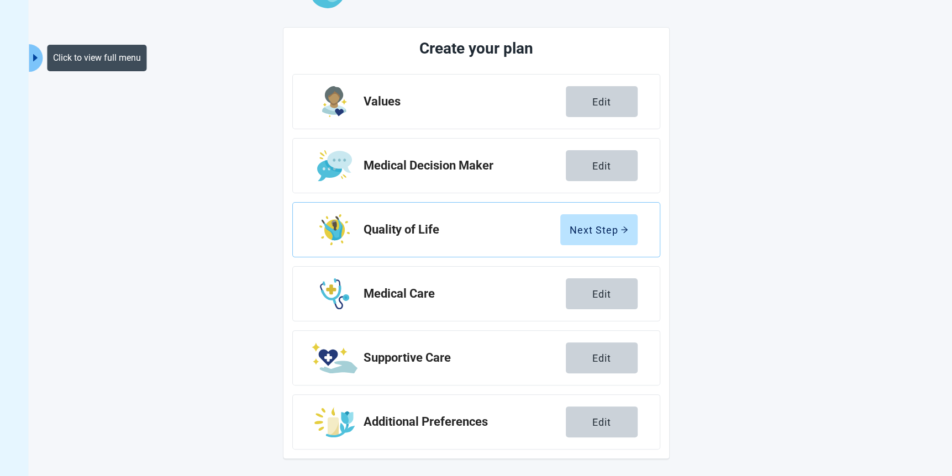
click at [35, 59] on icon "caret-right" at bounding box center [35, 57] width 4 height 7
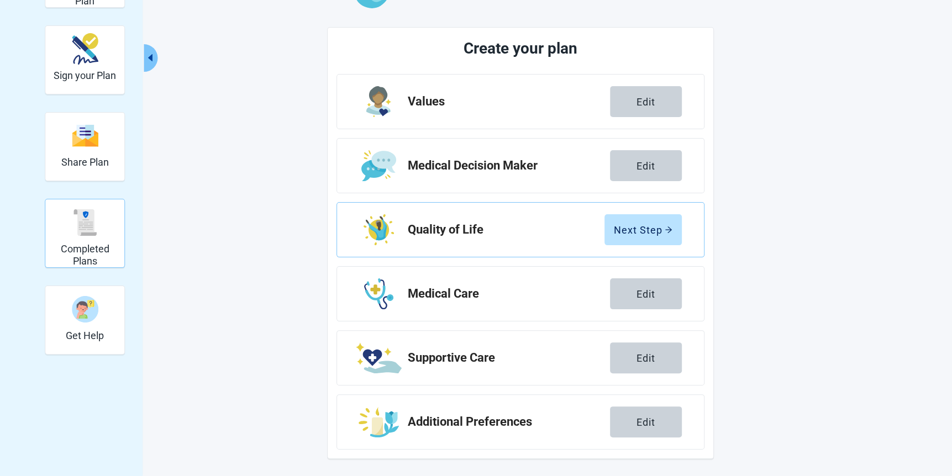
click at [92, 228] on img "Completed Plans" at bounding box center [85, 222] width 27 height 27
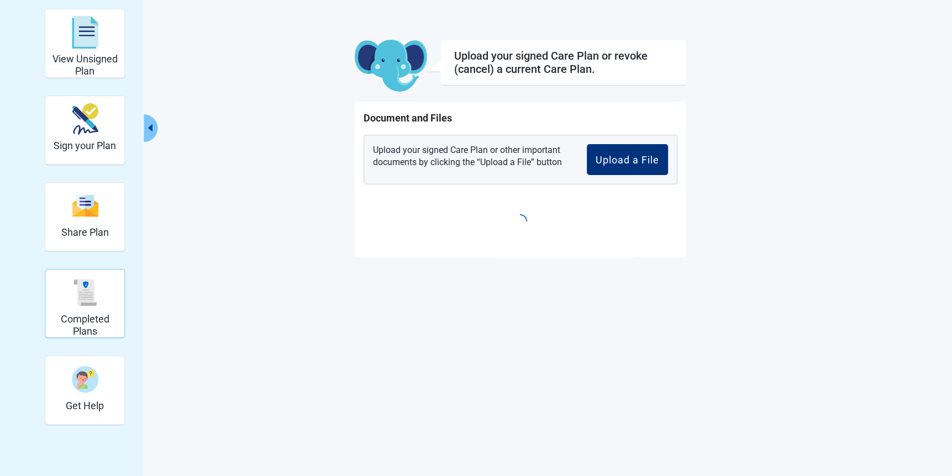
scroll to position [40, 0]
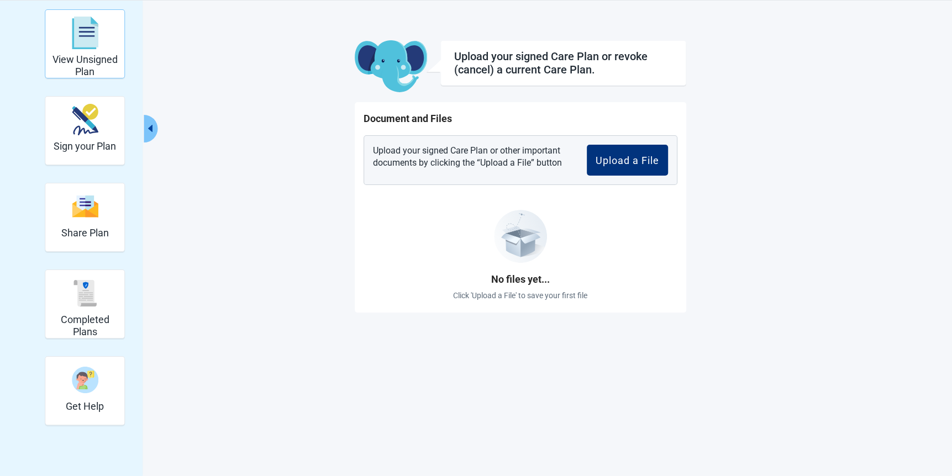
click at [102, 57] on h2 "View Unsigned Plan" at bounding box center [85, 66] width 70 height 24
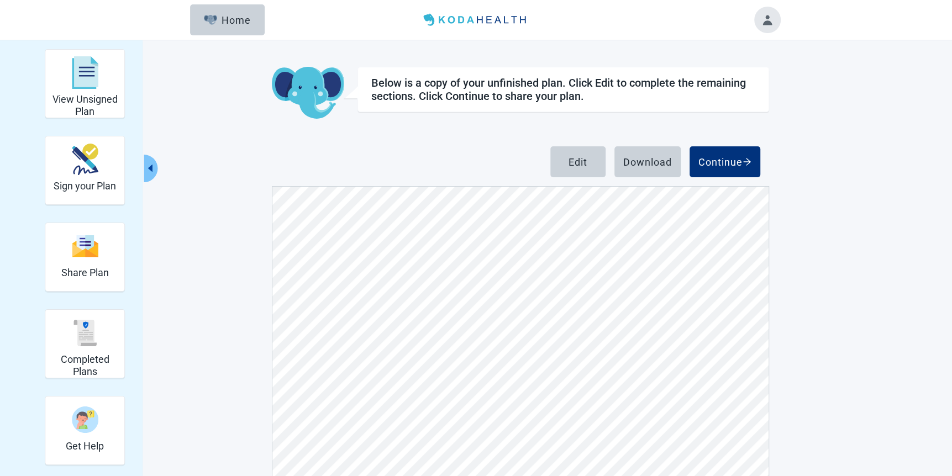
scroll to position [5174, 0]
click at [579, 162] on div "Edit" at bounding box center [577, 161] width 19 height 11
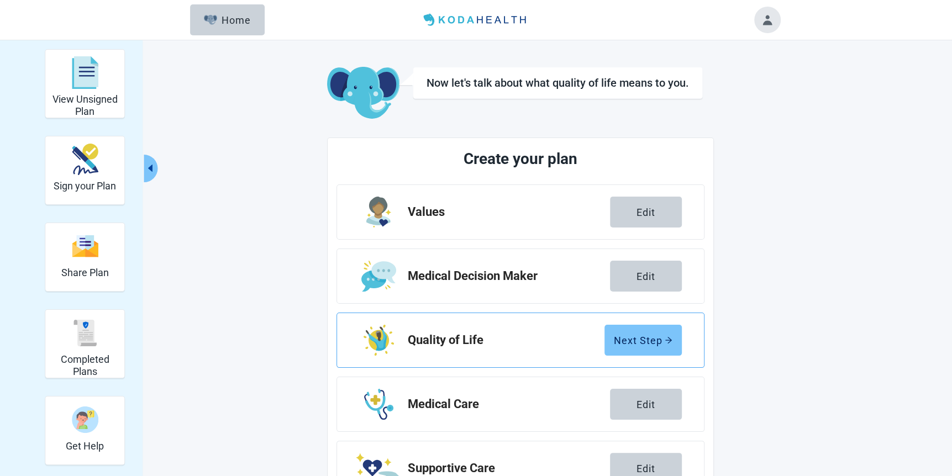
click at [628, 338] on div "Next Step" at bounding box center [643, 340] width 59 height 11
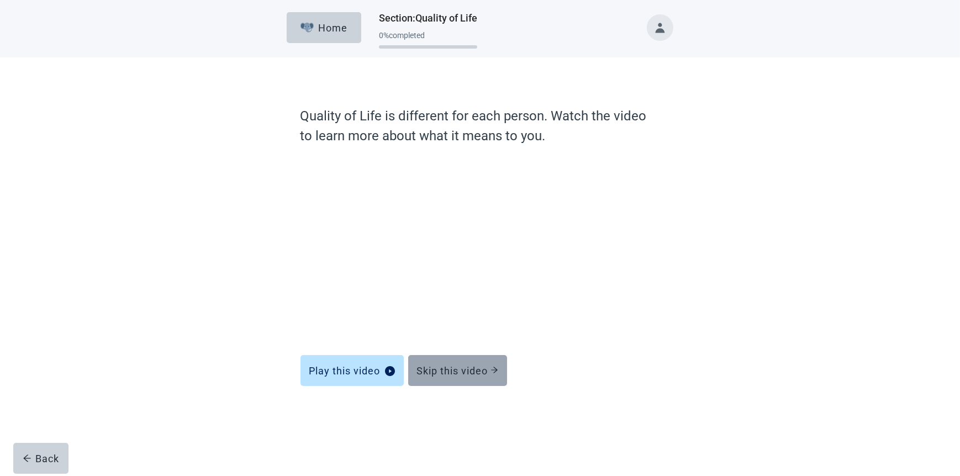
click at [444, 368] on div "Skip this video" at bounding box center [457, 370] width 81 height 11
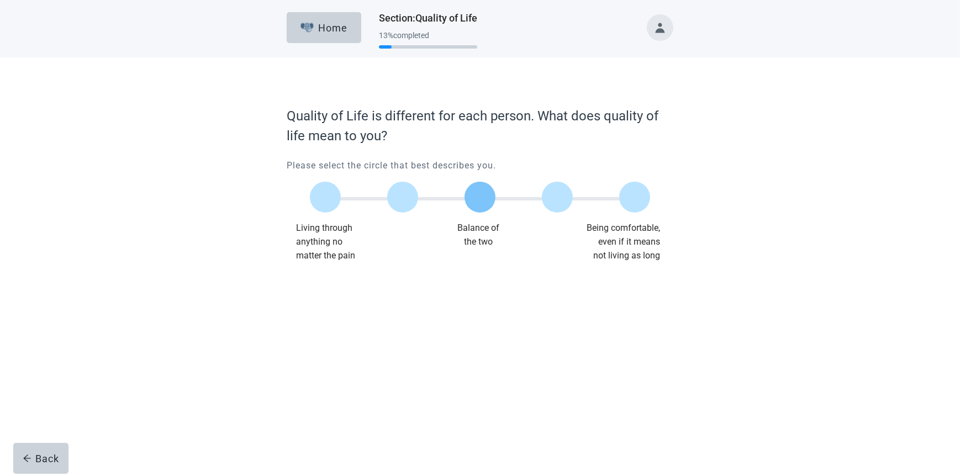
click at [478, 202] on div at bounding box center [480, 197] width 31 height 31
click at [331, 283] on div "Continue" at bounding box center [318, 285] width 44 height 11
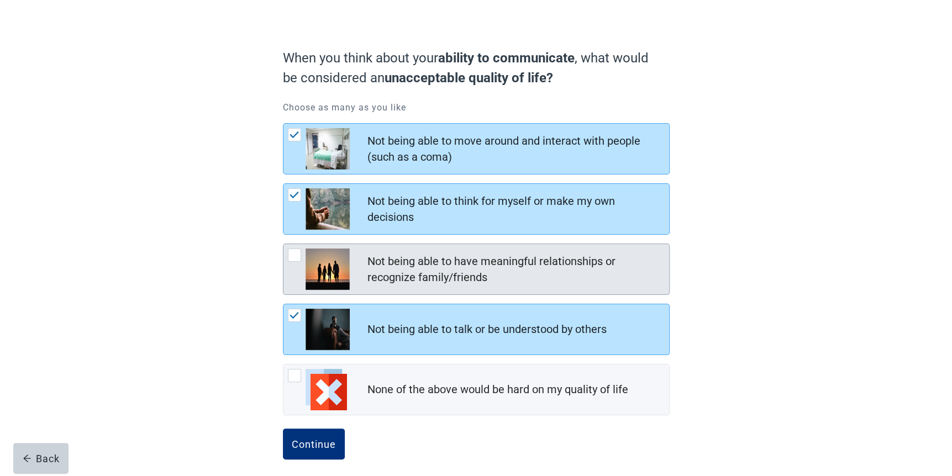
scroll to position [71, 0]
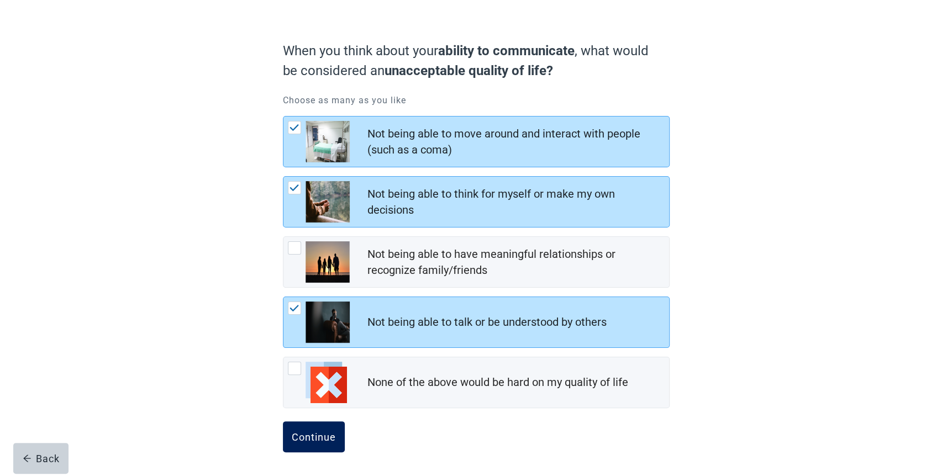
click at [331, 436] on div "Continue" at bounding box center [314, 436] width 44 height 11
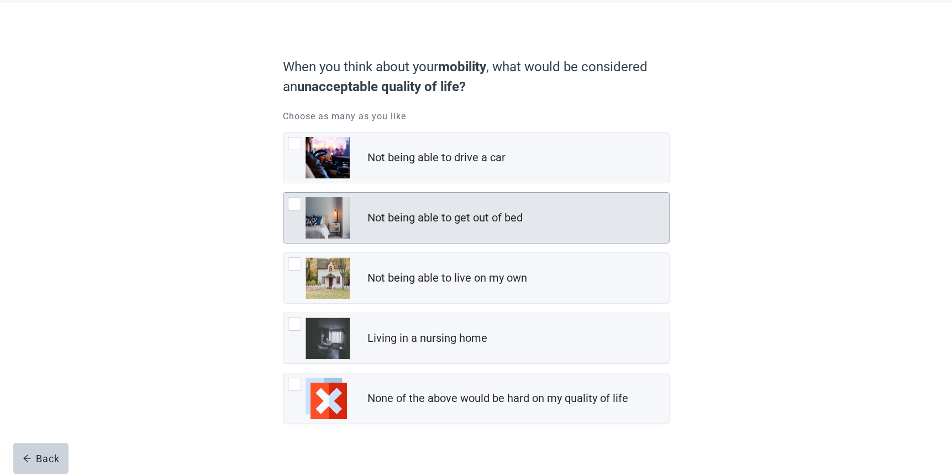
scroll to position [55, 0]
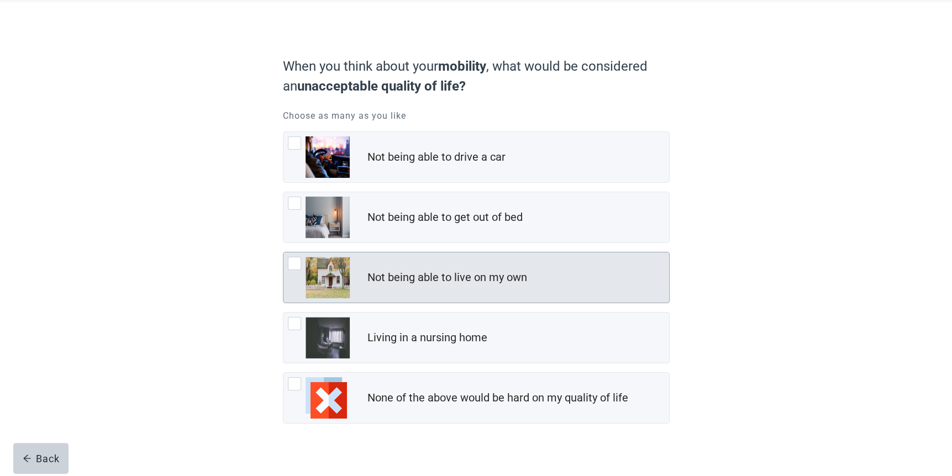
click at [296, 264] on div at bounding box center [294, 263] width 13 height 13
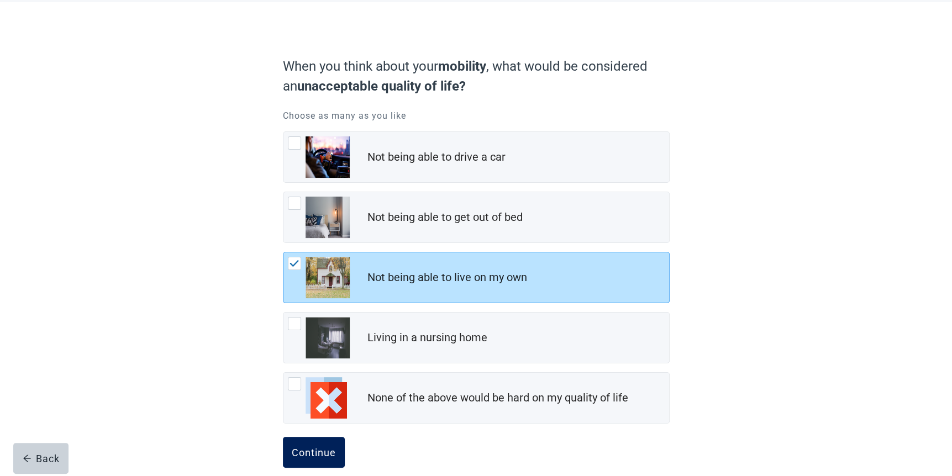
click at [322, 445] on button "Continue" at bounding box center [314, 452] width 62 height 31
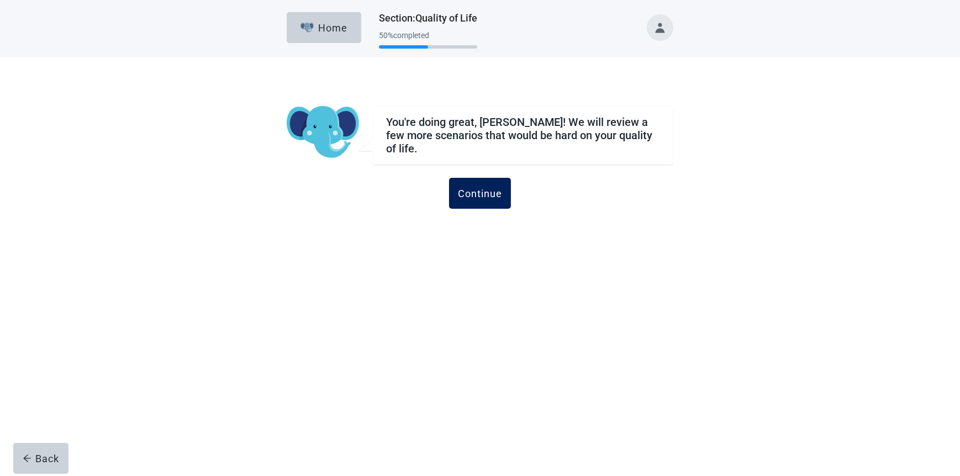
click at [478, 188] on div "Continue" at bounding box center [480, 193] width 44 height 11
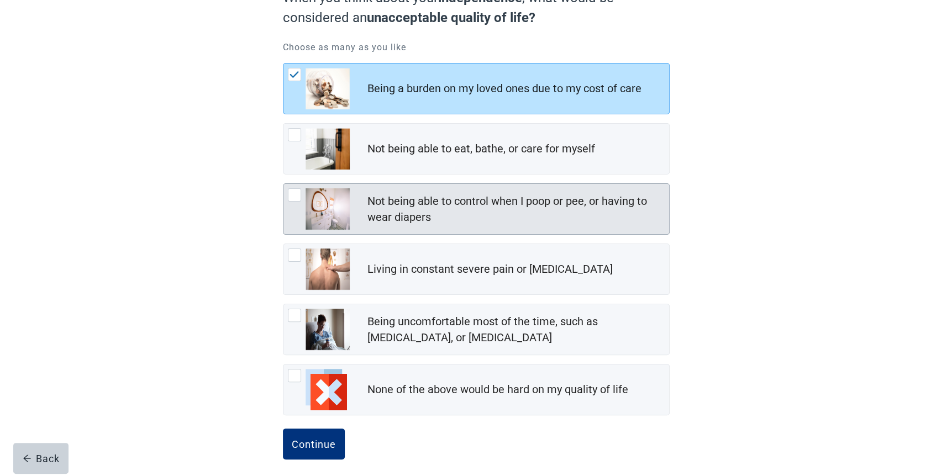
scroll to position [131, 0]
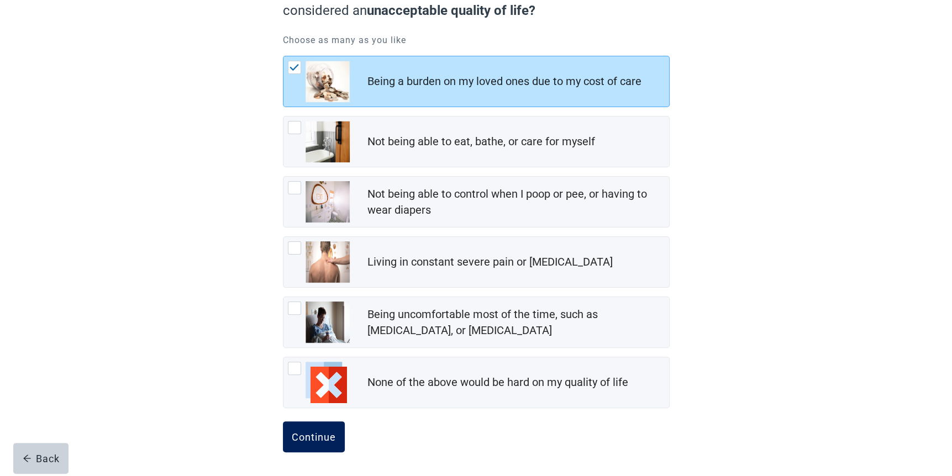
click at [320, 434] on div "Continue" at bounding box center [314, 436] width 44 height 11
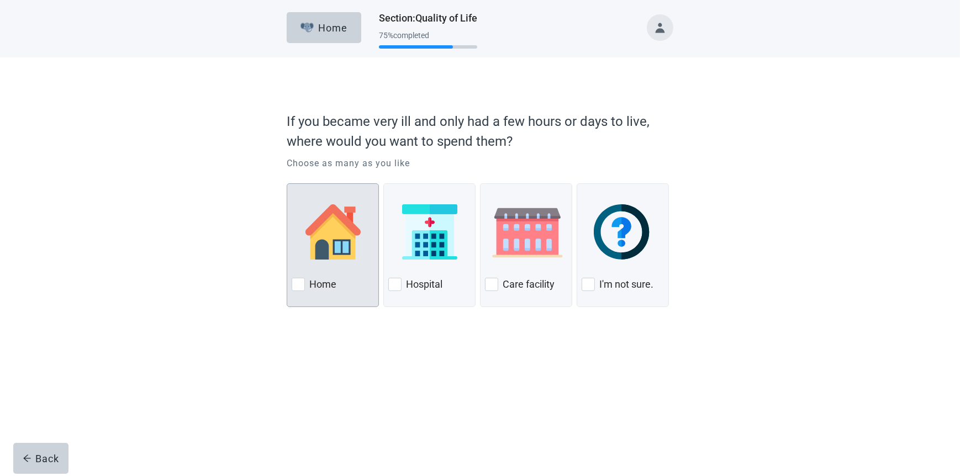
click at [300, 287] on div at bounding box center [298, 284] width 13 height 13
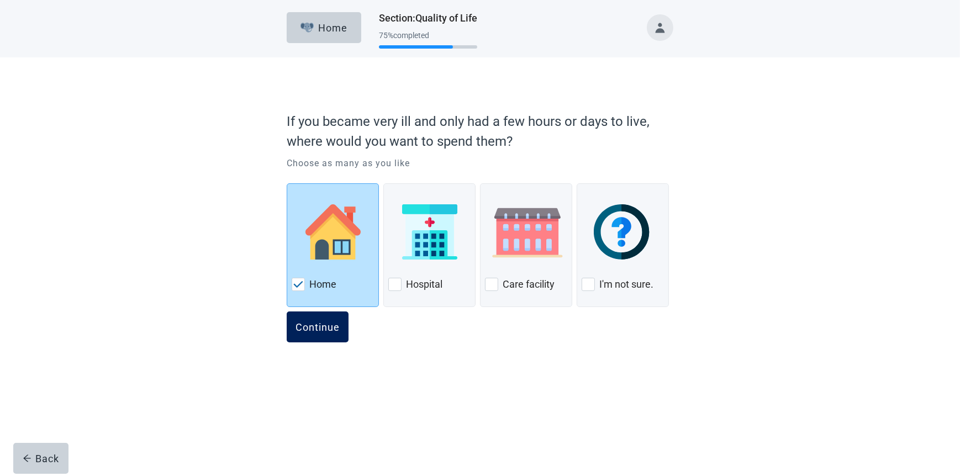
click at [329, 325] on div "Continue" at bounding box center [318, 327] width 44 height 11
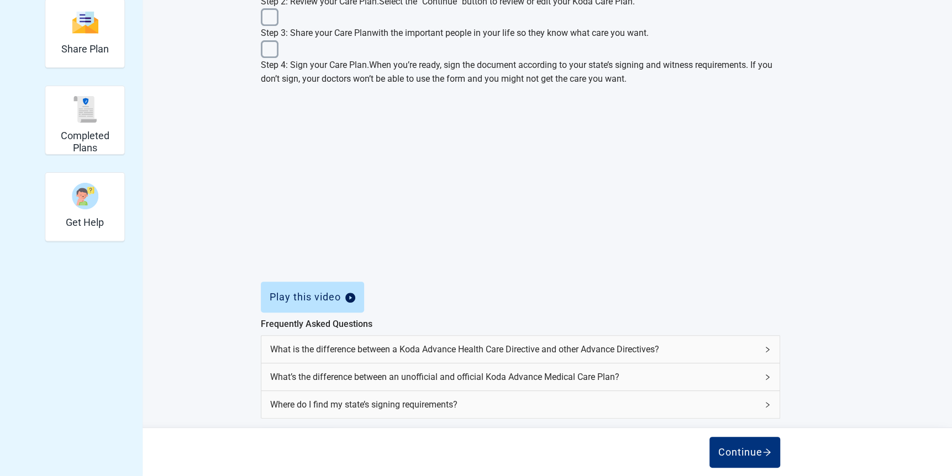
scroll to position [381, 0]
click at [327, 445] on div "Continue" at bounding box center [298, 443] width 57 height 11
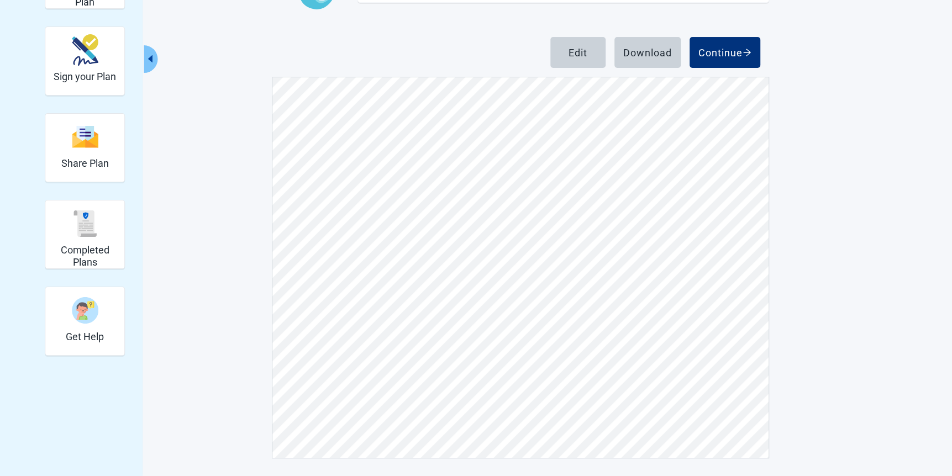
scroll to position [1215, 0]
click at [656, 53] on div "Download" at bounding box center [647, 52] width 49 height 11
